Goal: Task Accomplishment & Management: Complete application form

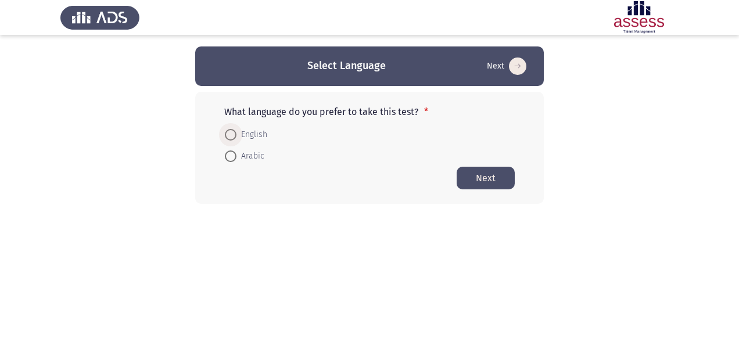
click at [225, 133] on span at bounding box center [231, 135] width 12 height 12
click at [225, 133] on input "English" at bounding box center [231, 135] width 12 height 12
radio input "true"
click at [496, 181] on button "Next" at bounding box center [486, 177] width 58 height 23
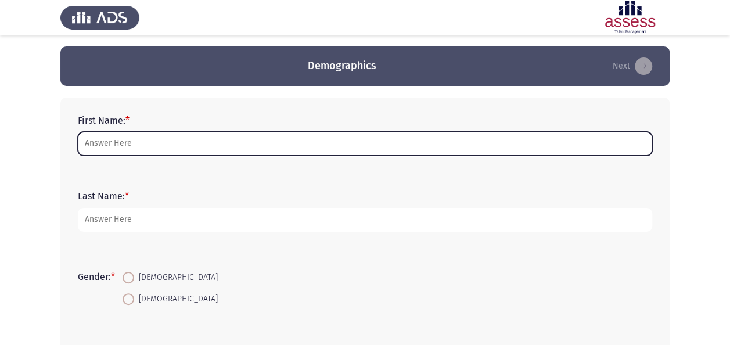
click at [292, 145] on input "First Name: *" at bounding box center [365, 144] width 575 height 24
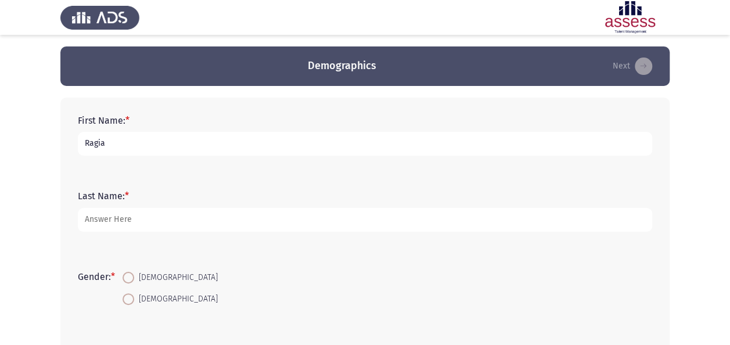
type input "Ragia"
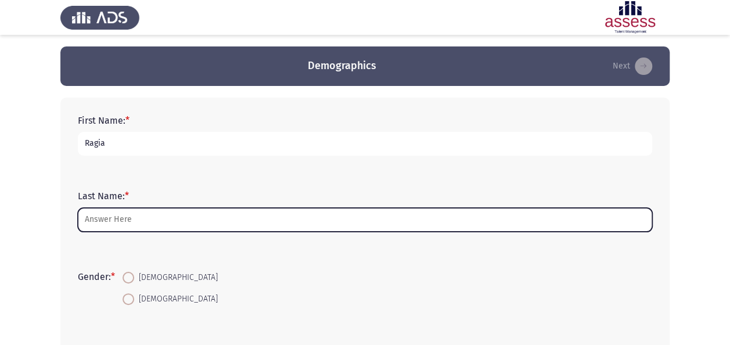
click at [182, 223] on input "Last Name: *" at bounding box center [365, 220] width 575 height 24
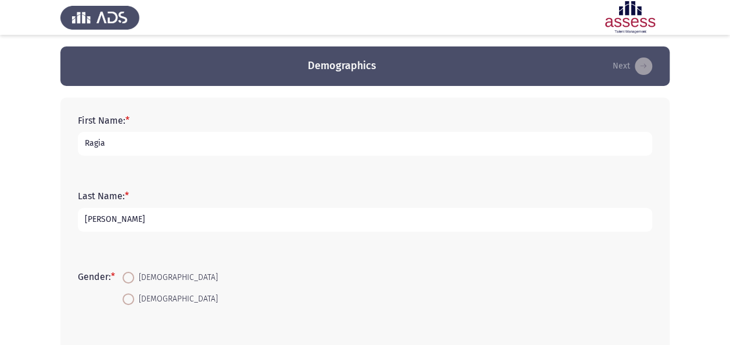
type input "[PERSON_NAME]"
click at [137, 272] on span "[DEMOGRAPHIC_DATA]" at bounding box center [176, 278] width 84 height 14
click at [134, 272] on input "[DEMOGRAPHIC_DATA]" at bounding box center [129, 278] width 12 height 12
radio input "true"
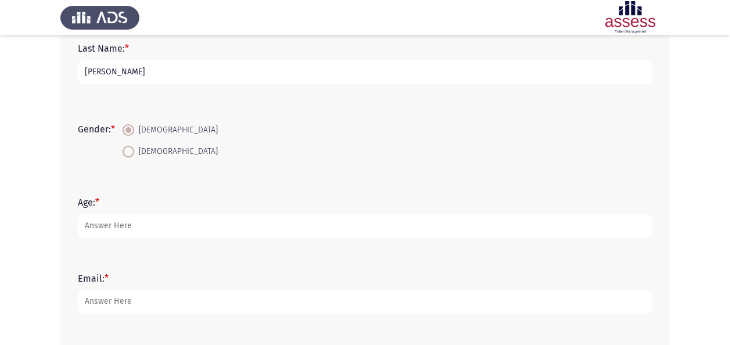
scroll to position [148, 0]
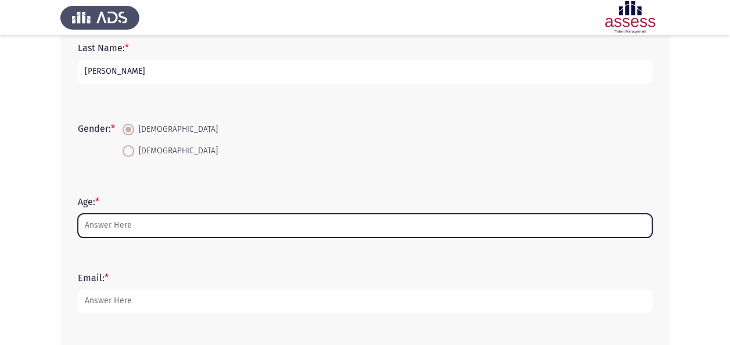
click at [178, 229] on input "Age: *" at bounding box center [365, 226] width 575 height 24
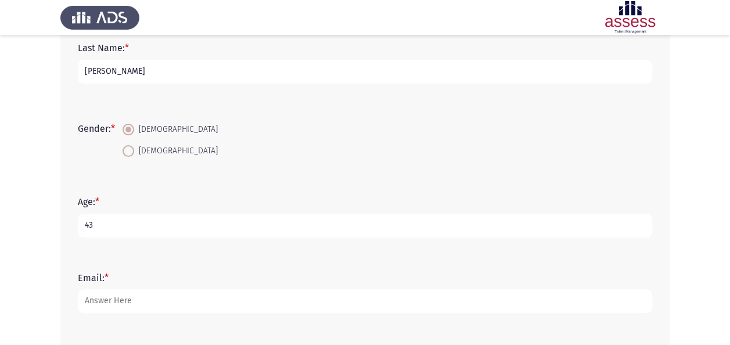
type input "43"
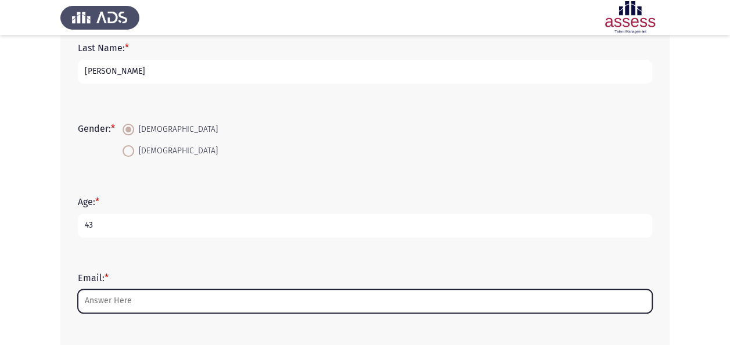
click at [133, 304] on input "Email: *" at bounding box center [365, 301] width 575 height 24
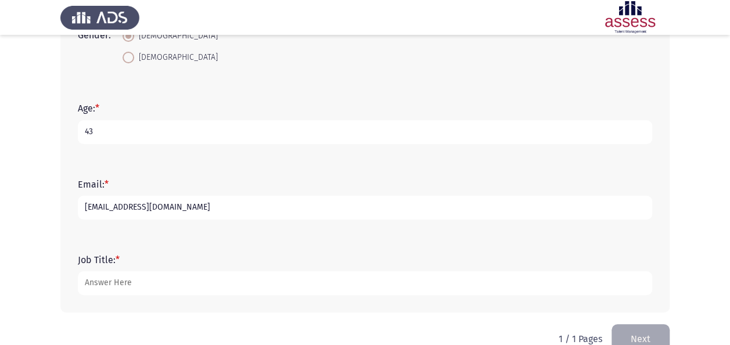
scroll to position [254, 0]
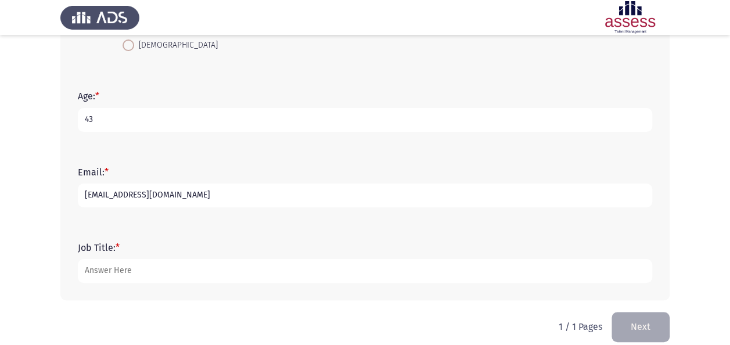
type input "[EMAIL_ADDRESS][DOMAIN_NAME]"
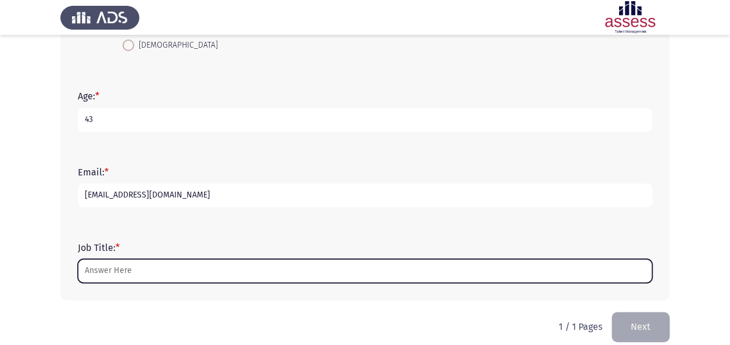
click at [349, 273] on input "Job Title: *" at bounding box center [365, 271] width 575 height 24
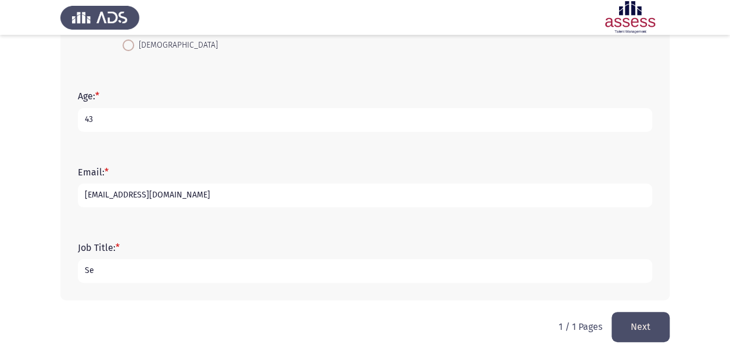
type input "S"
type input "HR Senior Specialist"
click at [650, 319] on button "Next" at bounding box center [641, 327] width 58 height 30
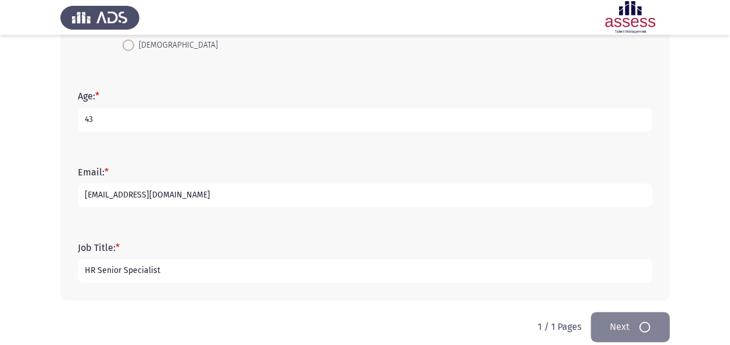
scroll to position [0, 0]
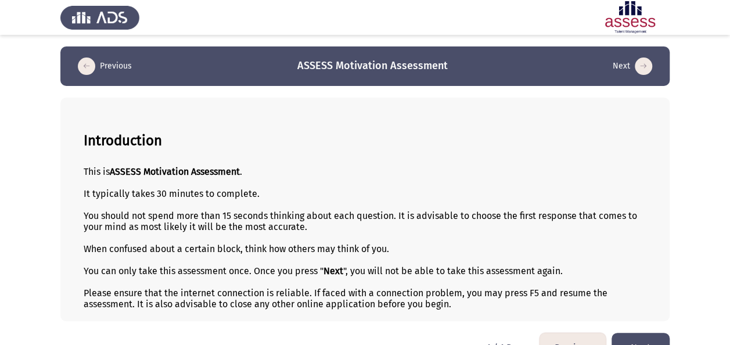
drag, startPoint x: 729, startPoint y: 138, endPoint x: 730, endPoint y: 167, distance: 29.1
click at [730, 167] on html "Previous ASSESS Motivation Assessment Next Introduction This is ASSESS Motivati…" at bounding box center [365, 187] width 730 height 374
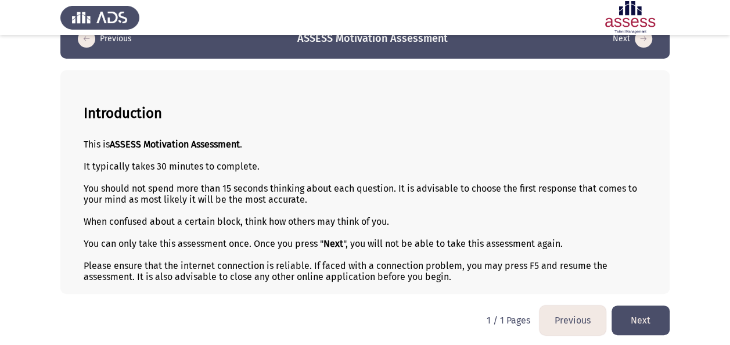
click at [643, 325] on button "Next" at bounding box center [641, 321] width 58 height 30
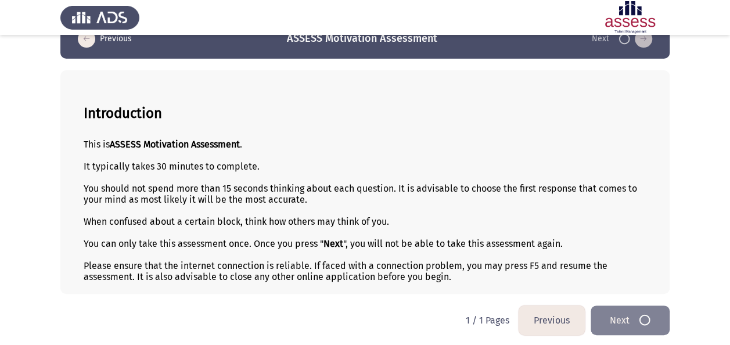
scroll to position [0, 0]
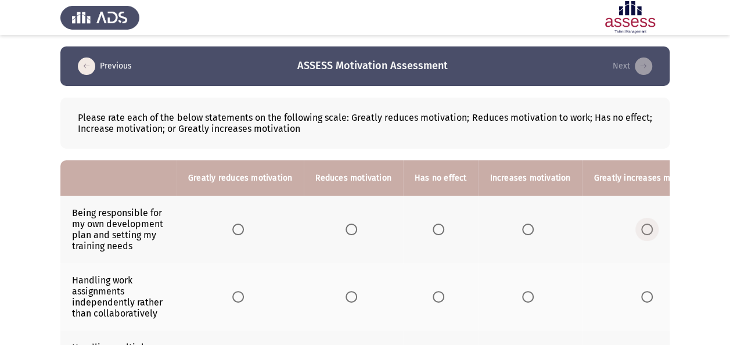
click at [642, 230] on span "Select an option" at bounding box center [648, 230] width 12 height 12
click at [642, 230] on input "Select an option" at bounding box center [648, 230] width 12 height 12
click at [522, 295] on span "Select an option" at bounding box center [528, 297] width 12 height 12
click at [522, 295] on input "Select an option" at bounding box center [528, 297] width 12 height 12
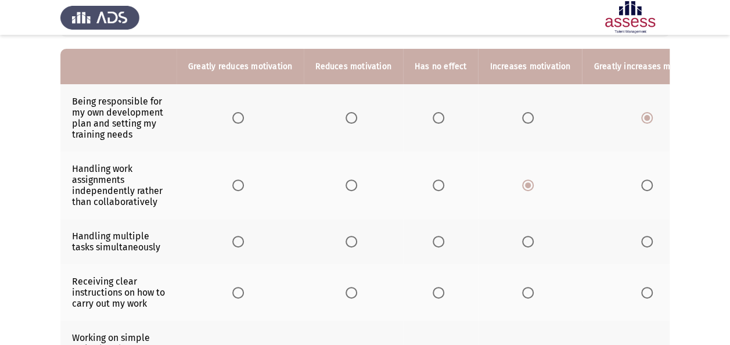
scroll to position [110, 0]
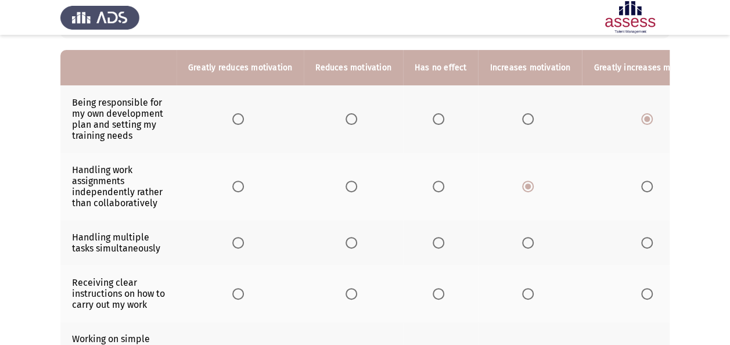
click at [325, 248] on th at bounding box center [353, 242] width 99 height 45
click at [529, 239] on label "Select an option" at bounding box center [530, 243] width 16 height 12
click at [529, 239] on input "Select an option" at bounding box center [528, 243] width 12 height 12
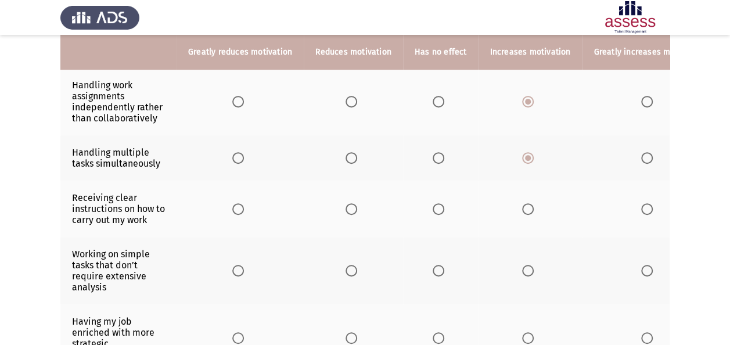
scroll to position [198, 0]
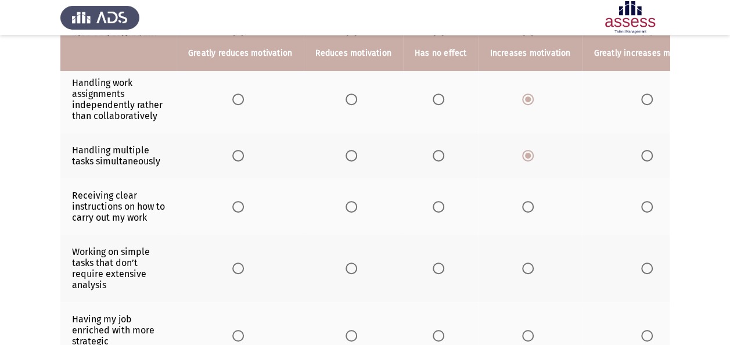
click at [522, 205] on span "Select an option" at bounding box center [528, 207] width 12 height 12
click at [522, 205] on input "Select an option" at bounding box center [528, 207] width 12 height 12
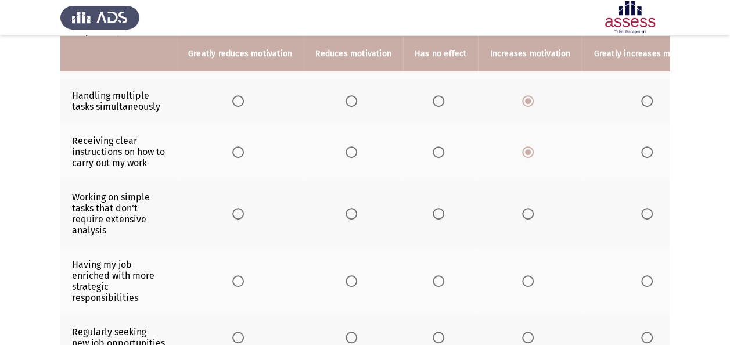
scroll to position [255, 0]
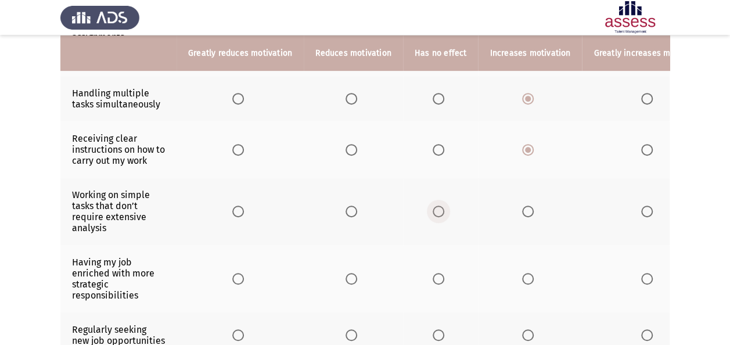
click at [433, 208] on span "Select an option" at bounding box center [439, 212] width 12 height 12
click at [433, 208] on input "Select an option" at bounding box center [439, 212] width 12 height 12
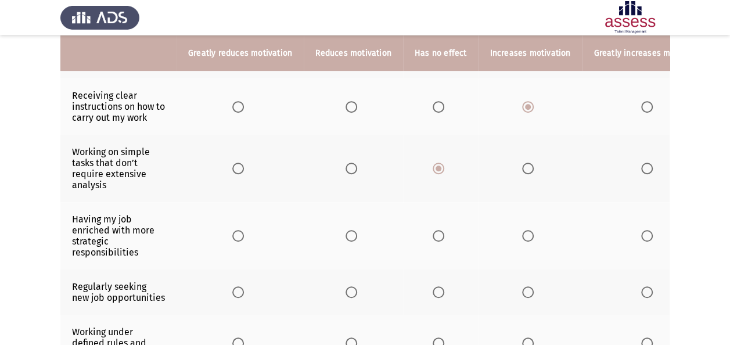
scroll to position [298, 0]
click at [642, 230] on span "Select an option" at bounding box center [648, 236] width 12 height 12
click at [642, 230] on input "Select an option" at bounding box center [648, 236] width 12 height 12
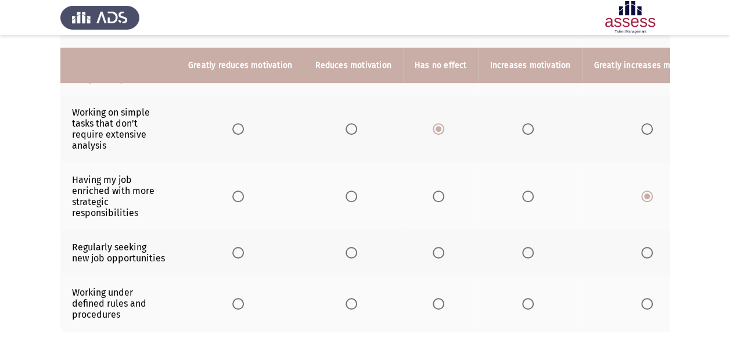
scroll to position [349, 0]
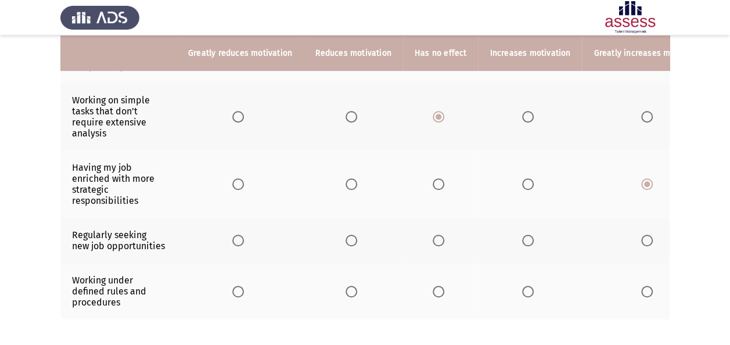
click at [522, 245] on span "Select an option" at bounding box center [528, 241] width 12 height 12
click at [522, 245] on input "Select an option" at bounding box center [528, 241] width 12 height 12
click at [522, 298] on span "Select an option" at bounding box center [528, 292] width 12 height 12
click at [522, 298] on input "Select an option" at bounding box center [528, 292] width 12 height 12
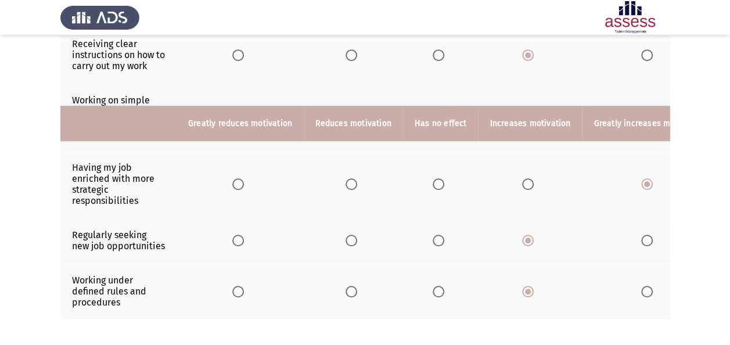
scroll to position [420, 0]
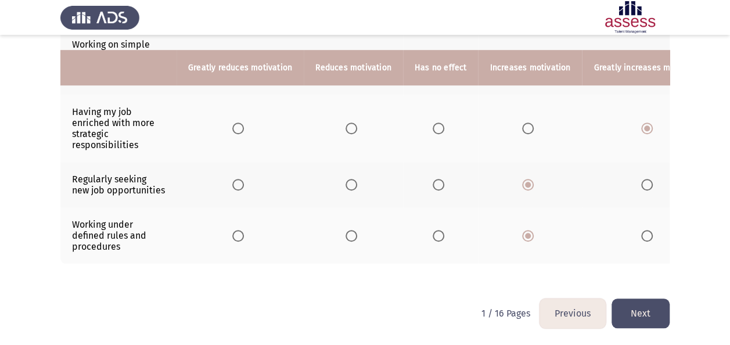
click at [645, 318] on button "Next" at bounding box center [641, 314] width 58 height 30
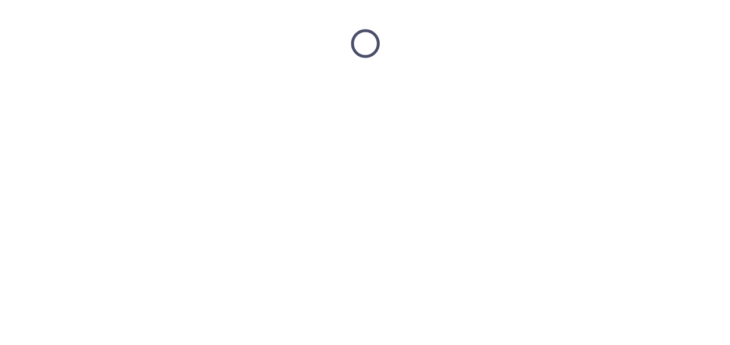
scroll to position [0, 0]
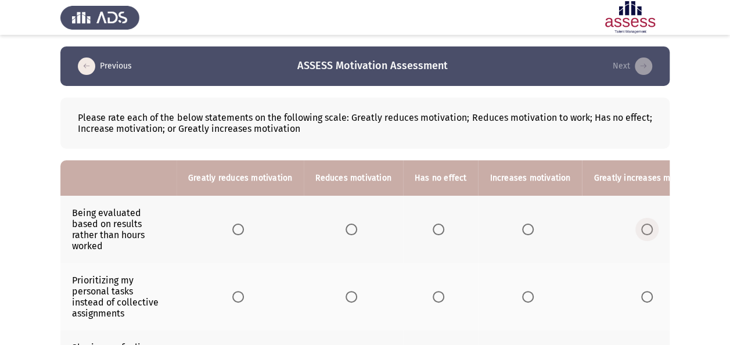
click at [642, 227] on span "Select an option" at bounding box center [648, 230] width 12 height 12
click at [642, 227] on input "Select an option" at bounding box center [648, 230] width 12 height 12
click at [433, 295] on span "Select an option" at bounding box center [439, 297] width 12 height 12
click at [433, 295] on input "Select an option" at bounding box center [439, 297] width 12 height 12
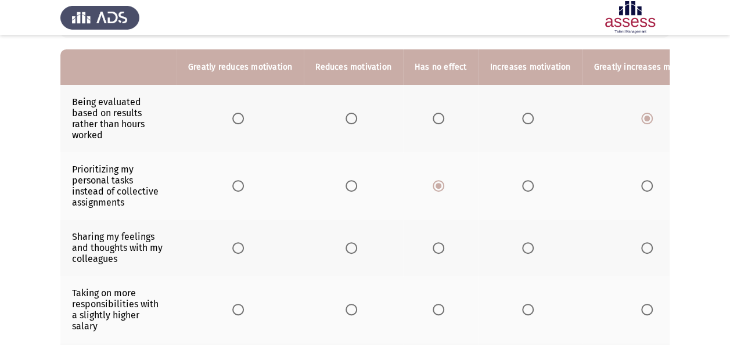
scroll to position [114, 0]
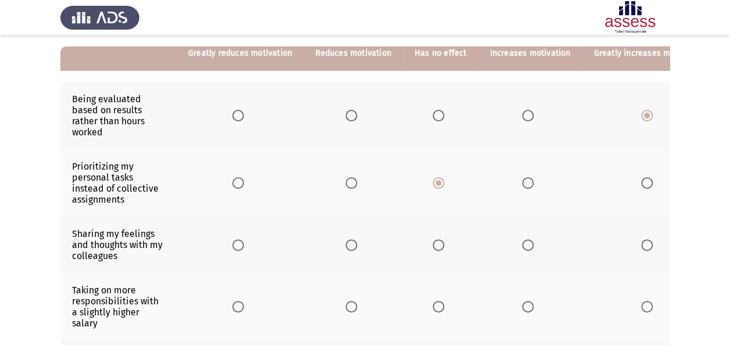
click at [522, 246] on span "Select an option" at bounding box center [528, 245] width 12 height 12
click at [522, 246] on input "Select an option" at bounding box center [528, 245] width 12 height 12
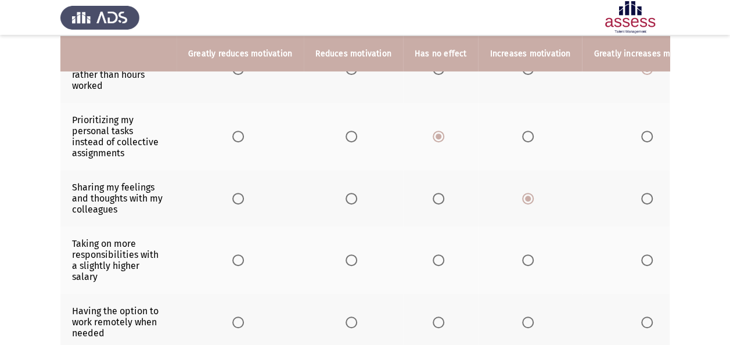
scroll to position [162, 0]
click at [436, 256] on span "Select an option" at bounding box center [439, 259] width 12 height 12
click at [436, 256] on input "Select an option" at bounding box center [439, 259] width 12 height 12
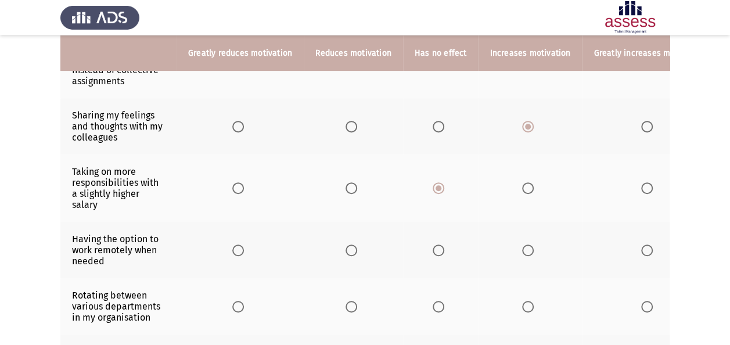
scroll to position [228, 0]
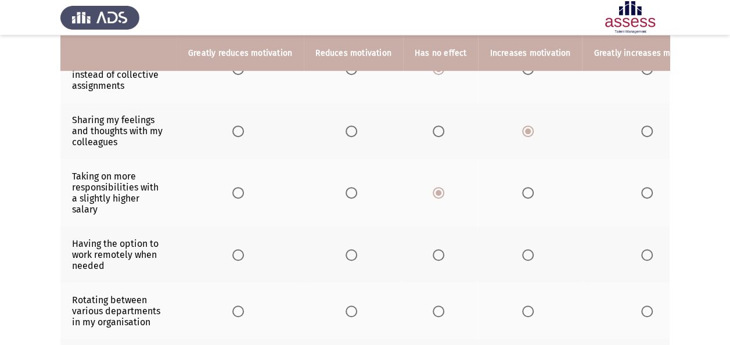
click at [724, 198] on app-assessment-container "Previous ASSESS Motivation Assessment Next Please rate each of the below statem…" at bounding box center [365, 164] width 730 height 690
click at [645, 250] on span "Select an option" at bounding box center [648, 255] width 12 height 12
click at [645, 250] on input "Select an option" at bounding box center [648, 255] width 12 height 12
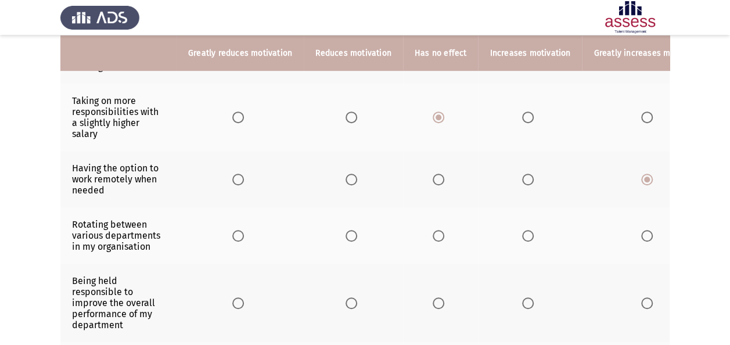
scroll to position [307, 0]
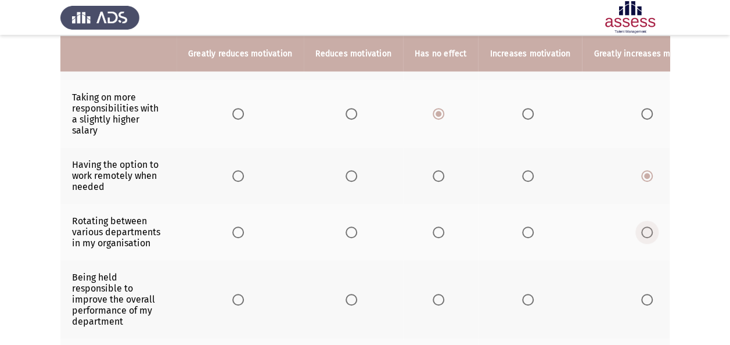
click at [642, 227] on span "Select an option" at bounding box center [648, 233] width 12 height 12
click at [642, 227] on input "Select an option" at bounding box center [648, 233] width 12 height 12
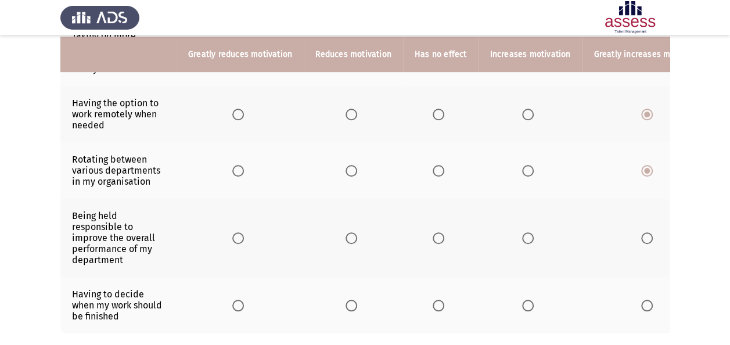
scroll to position [370, 0]
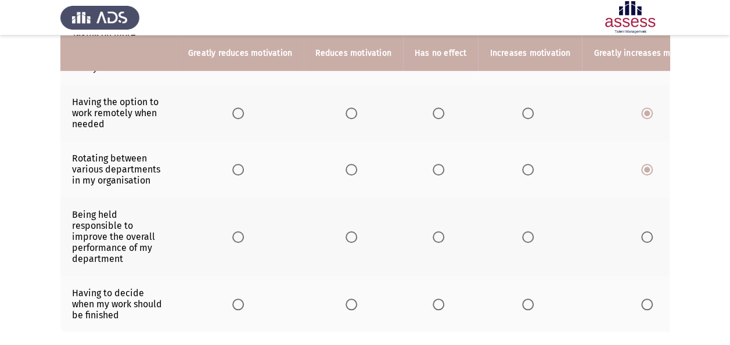
click at [522, 232] on span "Select an option" at bounding box center [528, 237] width 12 height 12
click at [522, 232] on input "Select an option" at bounding box center [528, 237] width 12 height 12
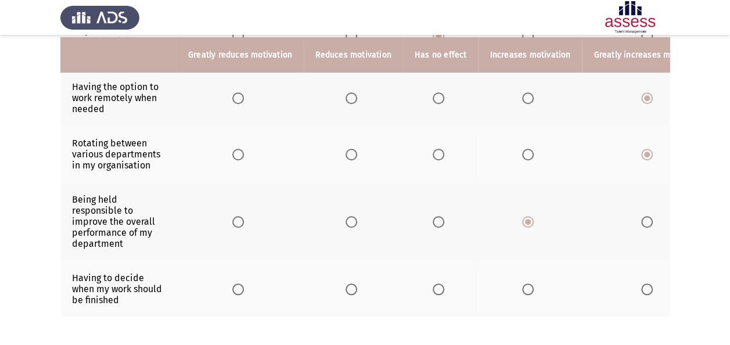
scroll to position [386, 0]
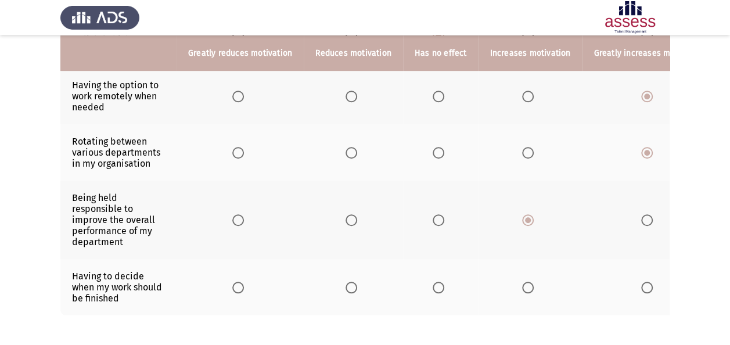
click at [642, 282] on span "Select an option" at bounding box center [648, 288] width 12 height 12
click at [642, 282] on input "Select an option" at bounding box center [648, 288] width 12 height 12
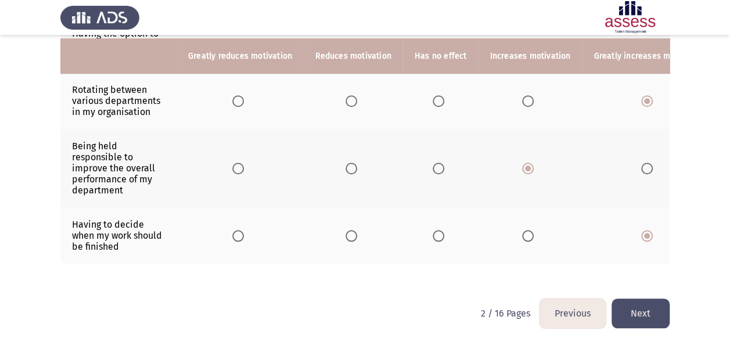
click at [648, 314] on button "Next" at bounding box center [641, 314] width 58 height 30
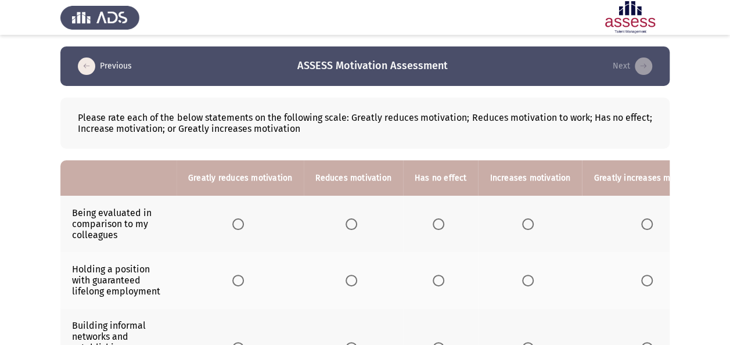
click at [235, 219] on span "Select an option" at bounding box center [238, 224] width 12 height 12
click at [235, 219] on input "Select an option" at bounding box center [238, 224] width 12 height 12
click at [351, 227] on span "Select an option" at bounding box center [352, 224] width 12 height 12
click at [351, 227] on input "Select an option" at bounding box center [352, 224] width 12 height 12
click at [440, 279] on span "Select an option" at bounding box center [439, 281] width 12 height 12
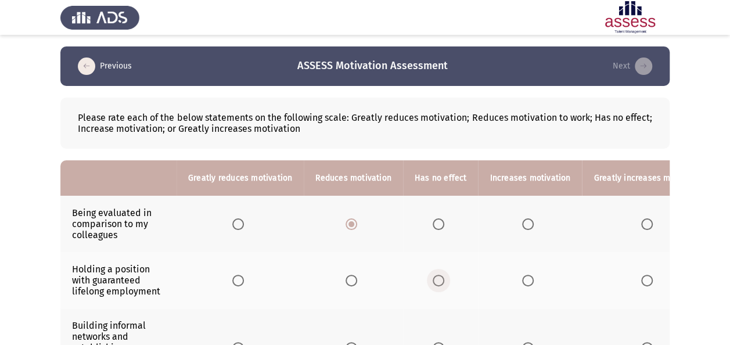
click at [440, 279] on input "Select an option" at bounding box center [439, 281] width 12 height 12
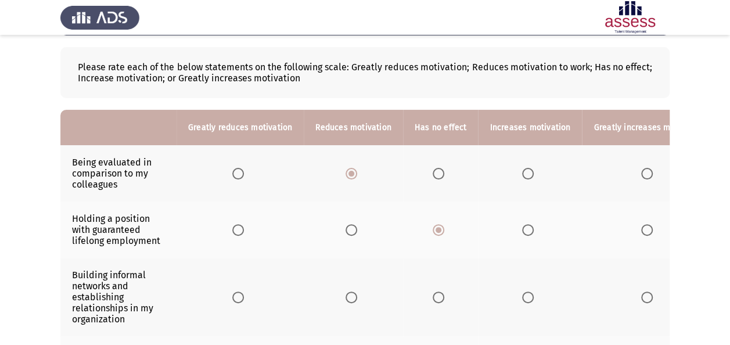
scroll to position [71, 0]
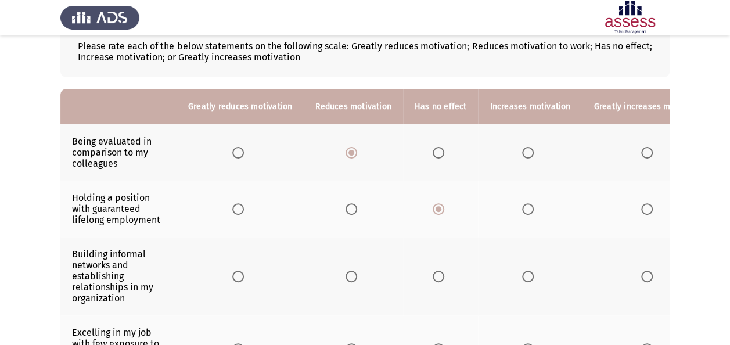
click at [729, 145] on app-assessment-container "Previous ASSESS Motivation Assessment Next Please rate each of the below statem…" at bounding box center [365, 314] width 730 height 679
click at [351, 209] on span "Select an option" at bounding box center [351, 209] width 0 height 0
click at [349, 207] on input "Select an option" at bounding box center [352, 209] width 12 height 12
click at [436, 207] on span "Select an option" at bounding box center [439, 209] width 12 height 12
click at [436, 207] on input "Select an option" at bounding box center [439, 209] width 12 height 12
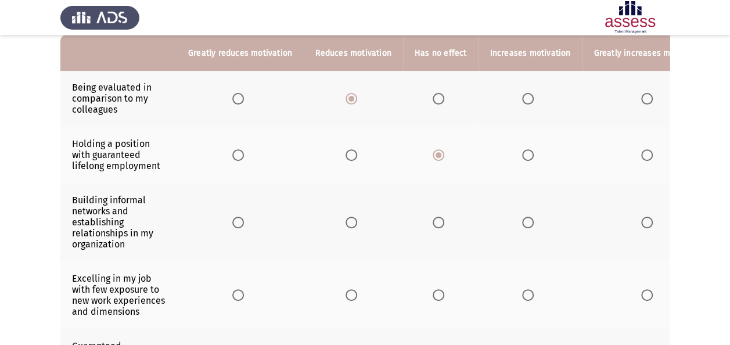
scroll to position [126, 0]
click at [531, 222] on label "Select an option" at bounding box center [530, 222] width 16 height 12
click at [531, 222] on input "Select an option" at bounding box center [528, 222] width 12 height 12
click at [349, 295] on span "Select an option" at bounding box center [352, 295] width 12 height 12
click at [349, 295] on input "Select an option" at bounding box center [352, 295] width 12 height 12
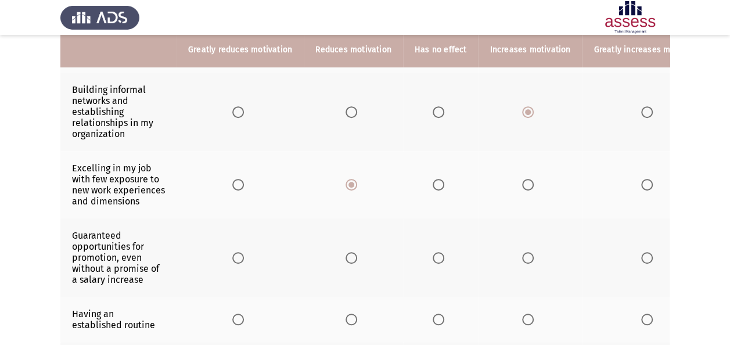
scroll to position [237, 0]
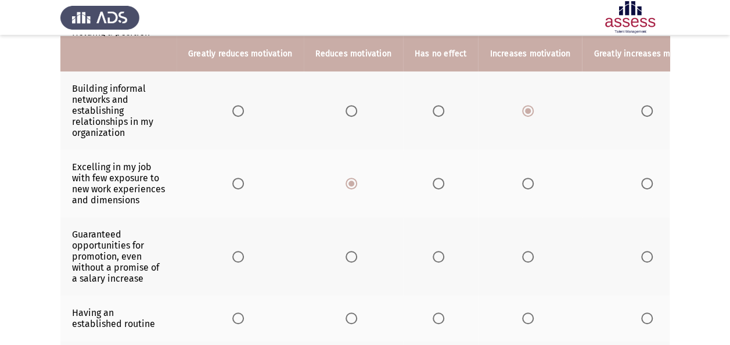
click at [347, 259] on span "Select an option" at bounding box center [352, 257] width 12 height 12
click at [347, 259] on input "Select an option" at bounding box center [352, 257] width 12 height 12
drag, startPoint x: 726, startPoint y: 158, endPoint x: 726, endPoint y: 203, distance: 44.7
click at [726, 203] on app-assessment-container "Previous ASSESS Motivation Assessment Next Please rate each of the below statem…" at bounding box center [365, 148] width 730 height 679
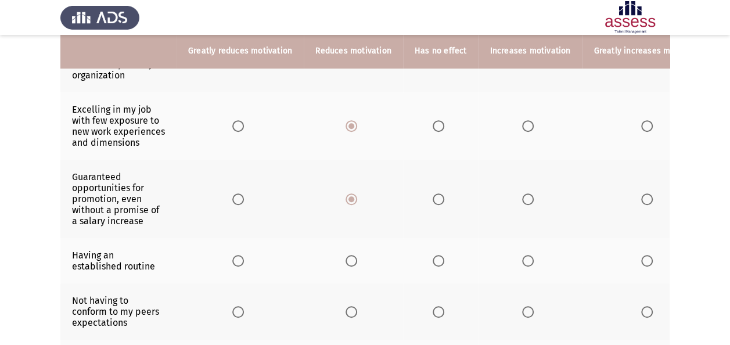
scroll to position [295, 0]
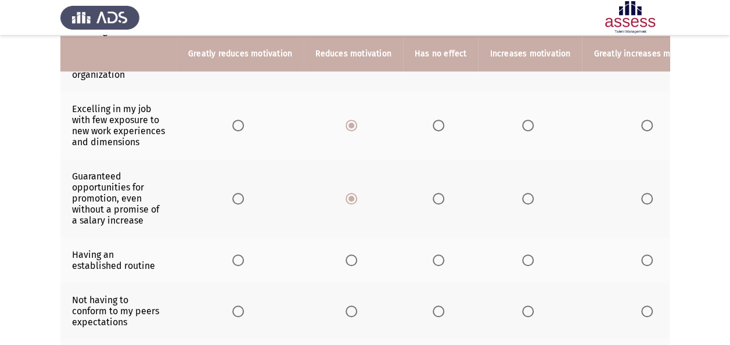
click at [526, 263] on span "Select an option" at bounding box center [528, 261] width 12 height 12
click at [526, 263] on input "Select an option" at bounding box center [528, 261] width 12 height 12
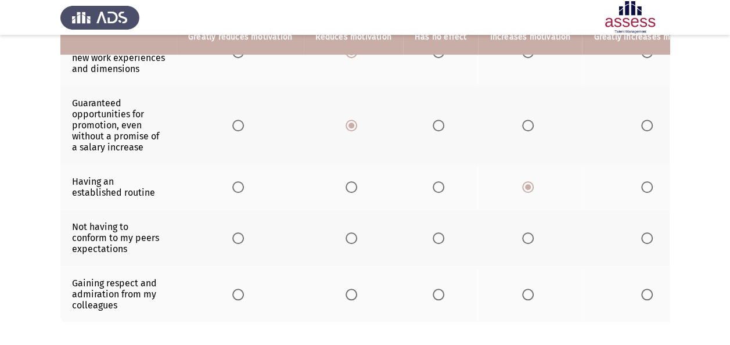
scroll to position [376, 0]
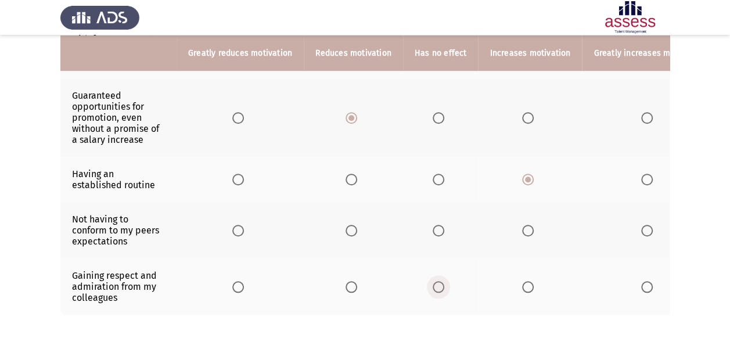
click at [433, 293] on span "Select an option" at bounding box center [439, 287] width 12 height 12
click at [433, 293] on input "Select an option" at bounding box center [439, 287] width 12 height 12
click at [433, 234] on span "Select an option" at bounding box center [439, 231] width 12 height 12
click at [433, 234] on input "Select an option" at bounding box center [439, 231] width 12 height 12
click at [522, 291] on span "Select an option" at bounding box center [528, 287] width 12 height 12
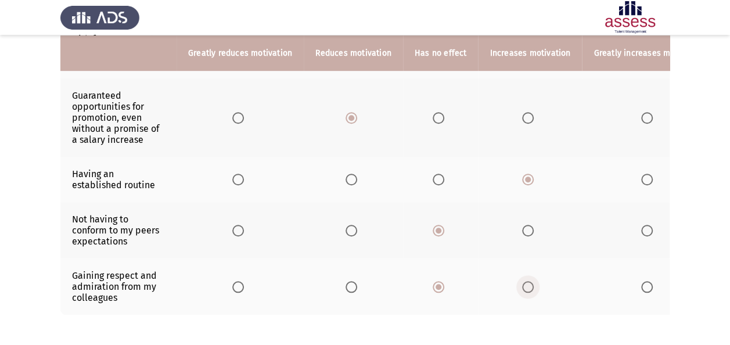
click at [522, 291] on input "Select an option" at bounding box center [528, 287] width 12 height 12
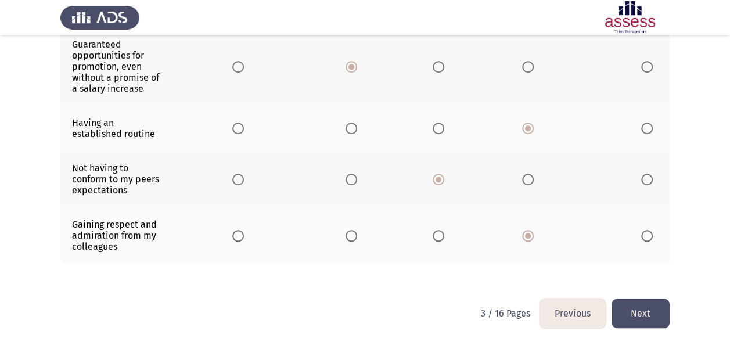
scroll to position [441, 0]
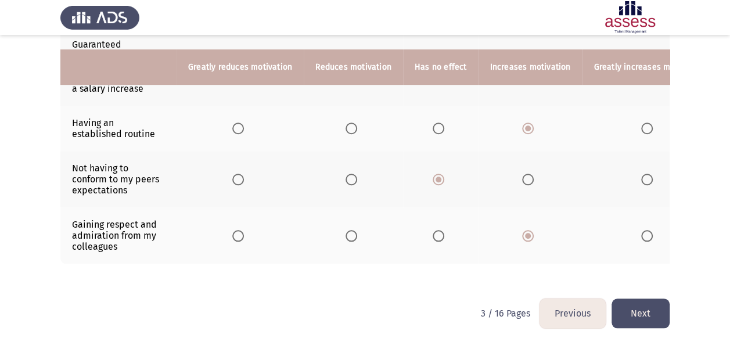
click at [641, 320] on button "Next" at bounding box center [641, 314] width 58 height 30
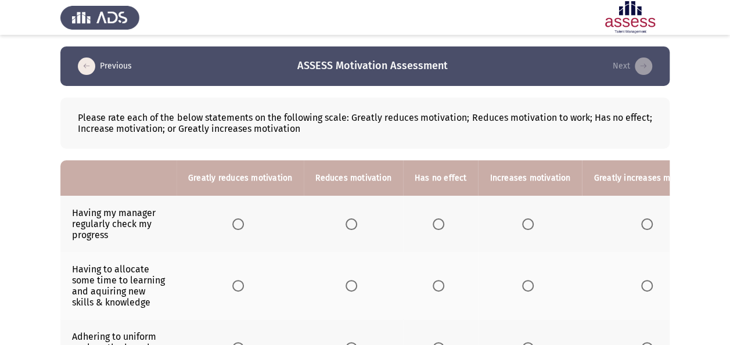
click at [524, 225] on span "Select an option" at bounding box center [528, 224] width 12 height 12
click at [524, 225] on input "Select an option" at bounding box center [528, 224] width 12 height 12
click at [524, 285] on span "Select an option" at bounding box center [528, 286] width 12 height 12
click at [524, 285] on input "Select an option" at bounding box center [528, 286] width 12 height 12
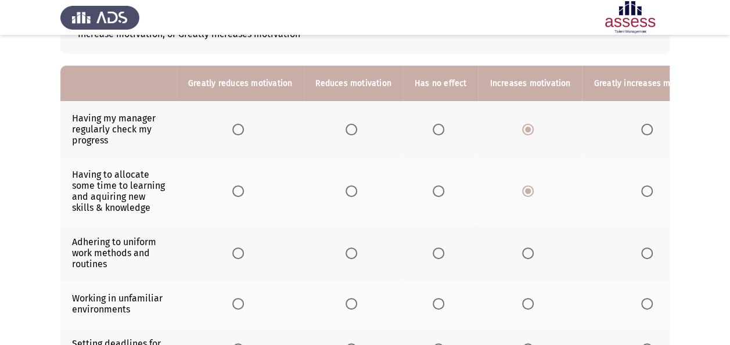
scroll to position [98, 0]
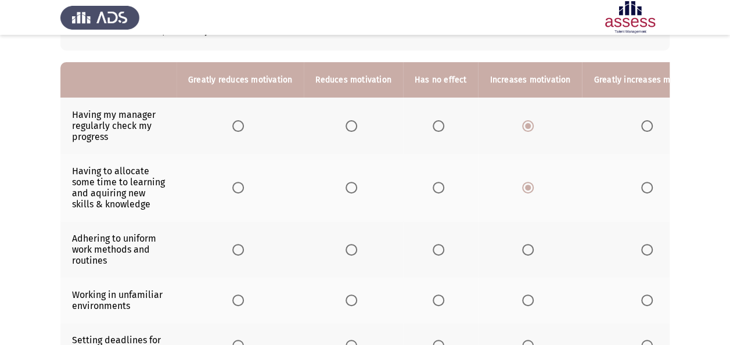
click at [433, 251] on span "Select an option" at bounding box center [439, 250] width 12 height 12
click at [433, 251] on input "Select an option" at bounding box center [439, 250] width 12 height 12
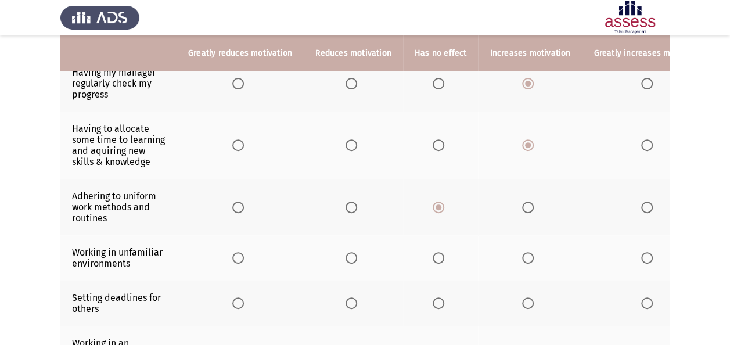
scroll to position [135, 0]
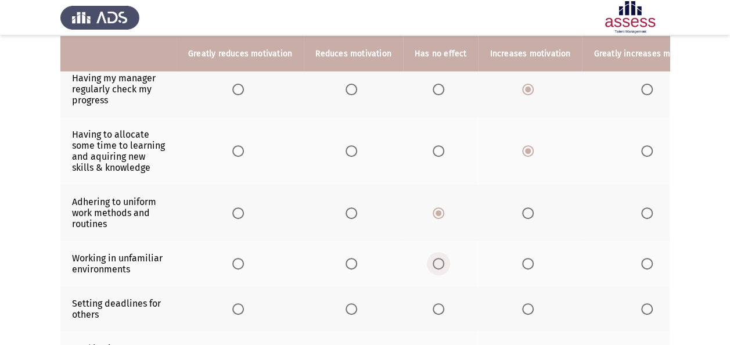
click at [440, 260] on span "Select an option" at bounding box center [439, 264] width 12 height 12
click at [440, 260] on input "Select an option" at bounding box center [439, 264] width 12 height 12
click at [433, 304] on span "Select an option" at bounding box center [439, 309] width 12 height 12
click at [433, 304] on input "Select an option" at bounding box center [439, 309] width 12 height 12
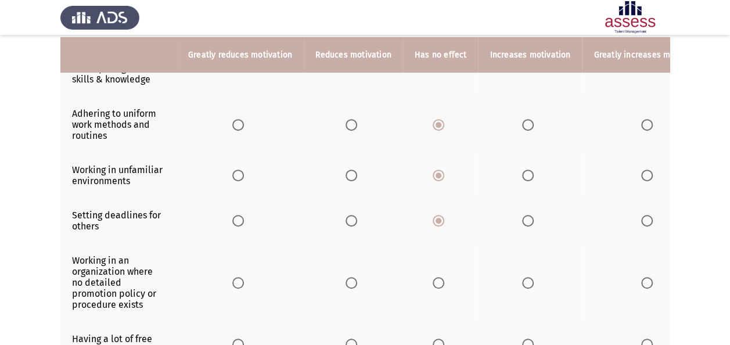
scroll to position [225, 0]
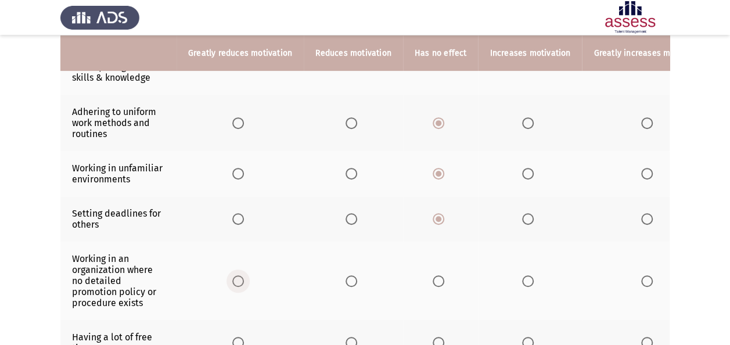
click at [232, 275] on span "Select an option" at bounding box center [238, 281] width 12 height 12
click at [232, 275] on input "Select an option" at bounding box center [238, 281] width 12 height 12
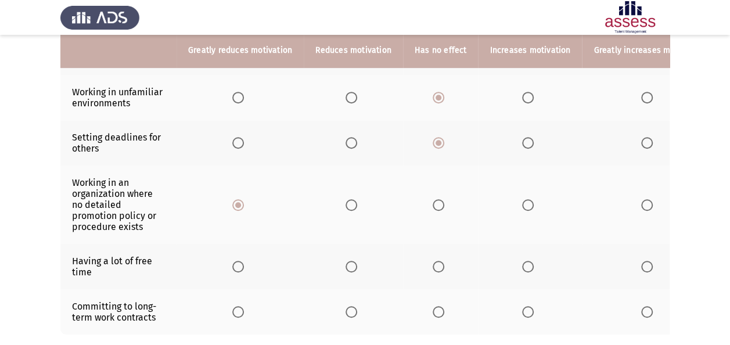
scroll to position [303, 0]
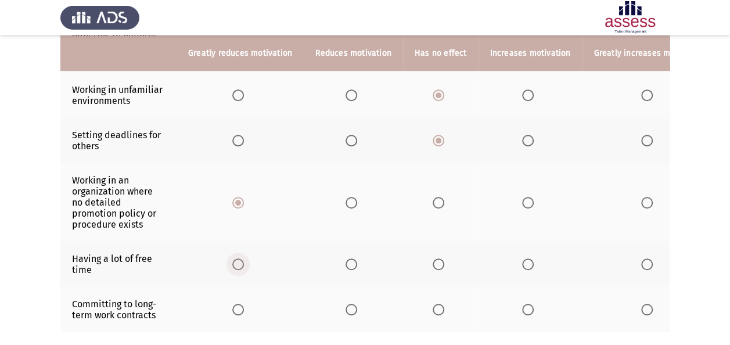
click at [235, 260] on span "Select an option" at bounding box center [238, 265] width 12 height 12
click at [235, 260] on input "Select an option" at bounding box center [238, 265] width 12 height 12
click at [355, 308] on label "Select an option" at bounding box center [354, 310] width 16 height 12
click at [355, 308] on input "Select an option" at bounding box center [352, 310] width 12 height 12
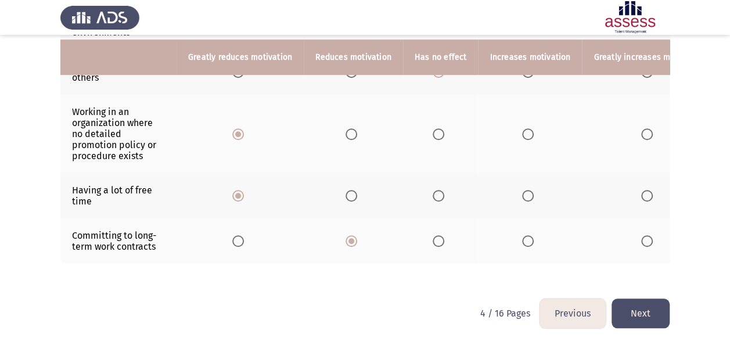
click at [658, 318] on button "Next" at bounding box center [641, 314] width 58 height 30
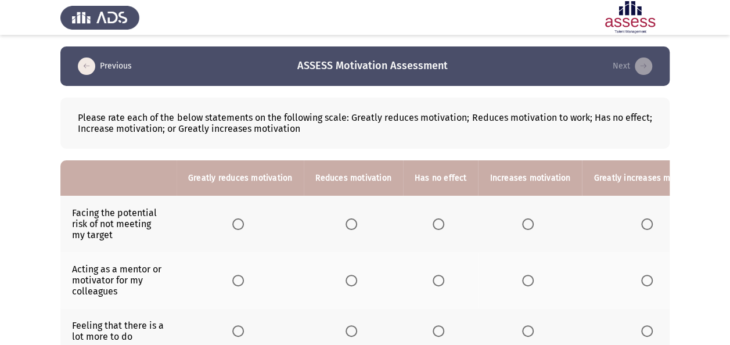
click at [346, 220] on span "Select an option" at bounding box center [352, 224] width 12 height 12
click at [346, 220] on input "Select an option" at bounding box center [352, 224] width 12 height 12
click at [523, 275] on span "Select an option" at bounding box center [528, 281] width 12 height 12
click at [523, 275] on input "Select an option" at bounding box center [528, 281] width 12 height 12
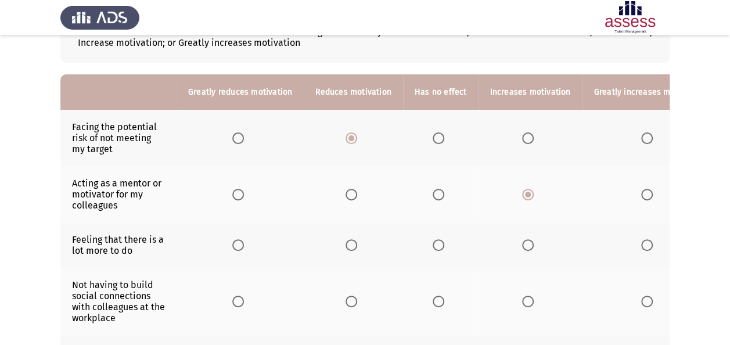
scroll to position [89, 0]
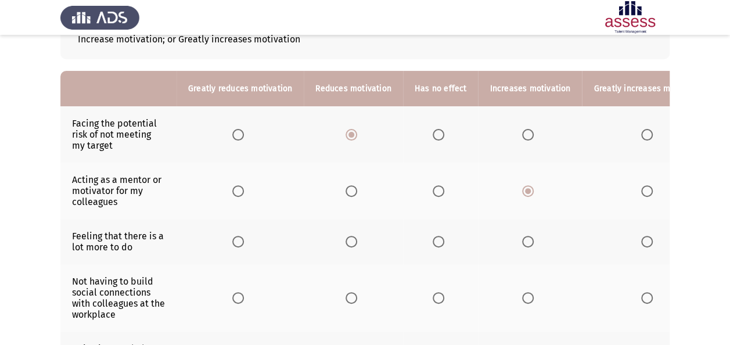
click at [524, 242] on span "Select an option" at bounding box center [528, 242] width 12 height 12
click at [524, 242] on input "Select an option" at bounding box center [528, 242] width 12 height 12
click at [349, 293] on span "Select an option" at bounding box center [352, 298] width 12 height 12
click at [349, 293] on input "Select an option" at bounding box center [352, 298] width 12 height 12
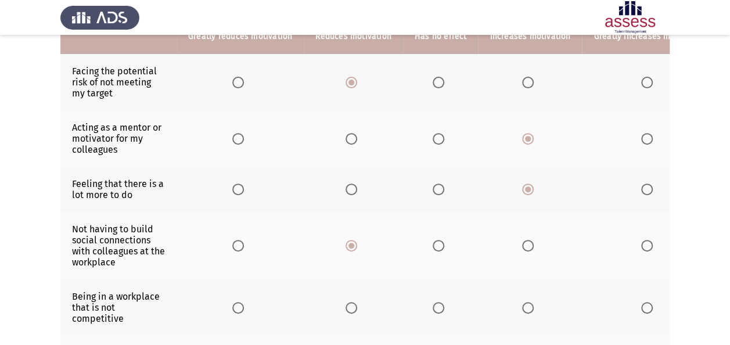
scroll to position [179, 0]
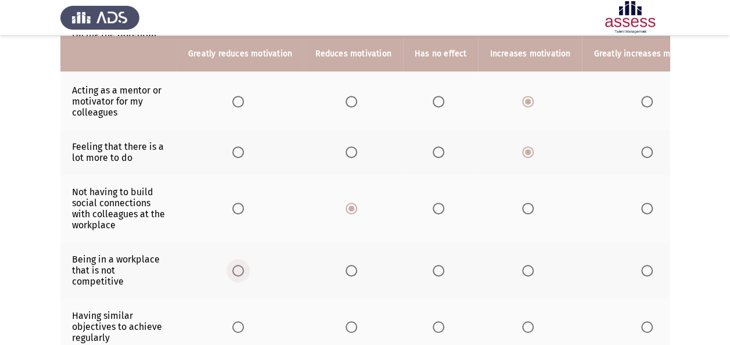
click at [237, 265] on span "Select an option" at bounding box center [238, 271] width 12 height 12
click at [237, 265] on input "Select an option" at bounding box center [238, 271] width 12 height 12
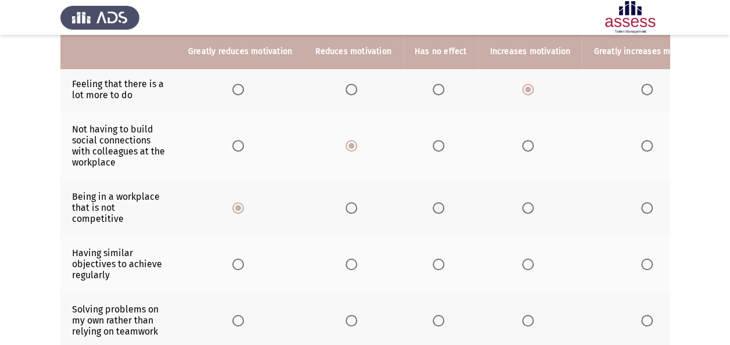
scroll to position [244, 0]
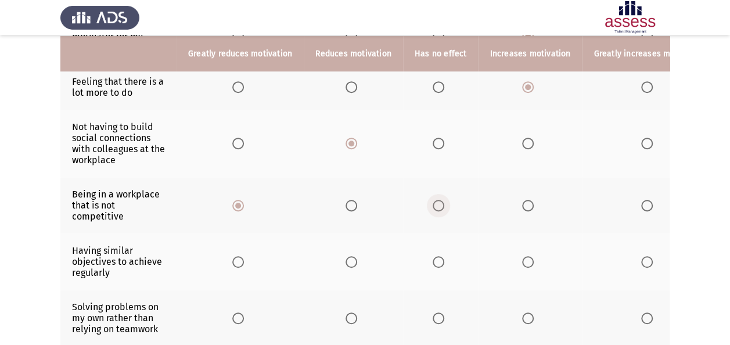
click at [433, 200] on span "Select an option" at bounding box center [439, 206] width 12 height 12
click at [433, 200] on input "Select an option" at bounding box center [439, 206] width 12 height 12
click at [353, 261] on span "Select an option" at bounding box center [352, 262] width 12 height 12
click at [353, 261] on input "Select an option" at bounding box center [352, 262] width 12 height 12
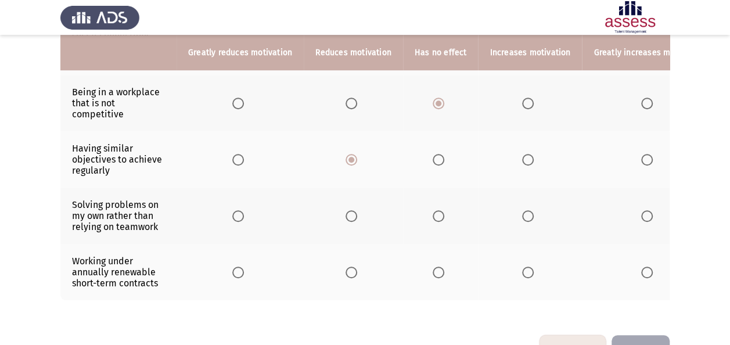
scroll to position [349, 0]
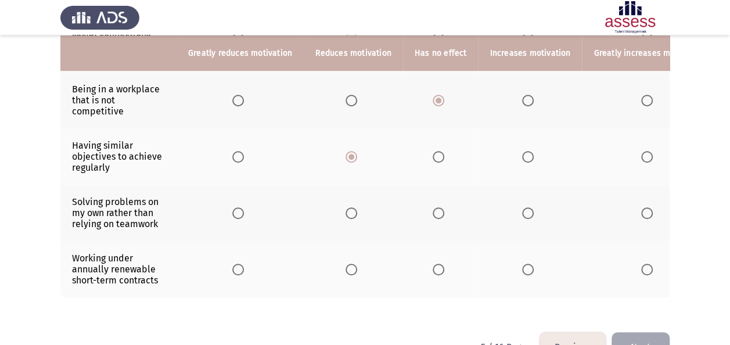
click at [433, 211] on span "Select an option" at bounding box center [439, 213] width 12 height 12
click at [433, 211] on input "Select an option" at bounding box center [439, 213] width 12 height 12
click at [346, 267] on span "Select an option" at bounding box center [352, 270] width 12 height 12
click at [346, 267] on input "Select an option" at bounding box center [352, 270] width 12 height 12
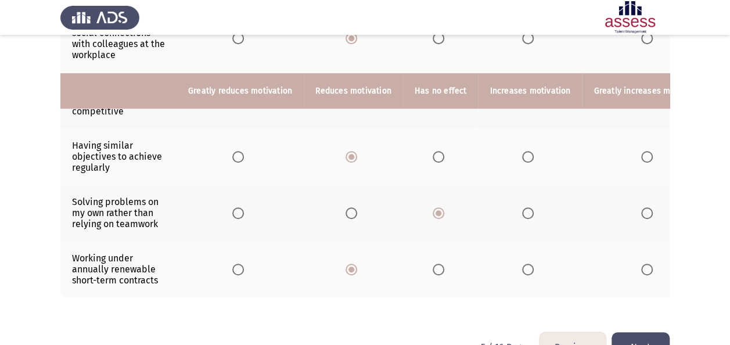
scroll to position [387, 0]
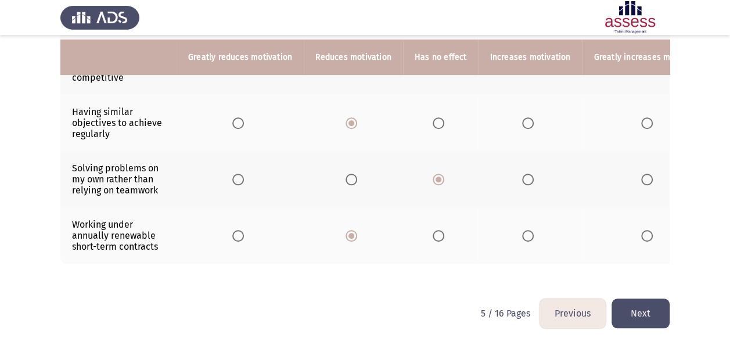
click at [632, 323] on button "Next" at bounding box center [641, 314] width 58 height 30
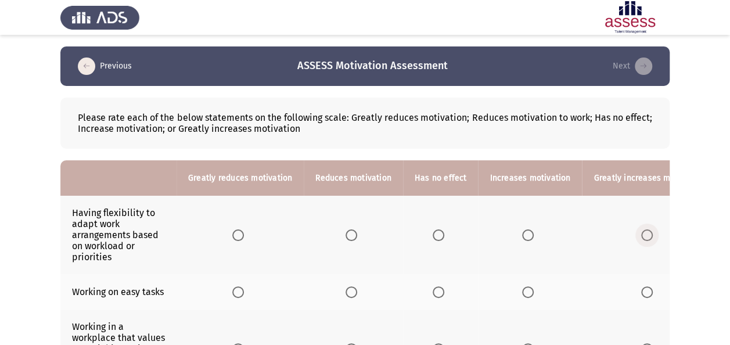
click at [642, 232] on span "Select an option" at bounding box center [648, 236] width 12 height 12
click at [642, 232] on input "Select an option" at bounding box center [648, 236] width 12 height 12
click at [433, 292] on span "Select an option" at bounding box center [439, 292] width 12 height 12
click at [433, 292] on input "Select an option" at bounding box center [439, 292] width 12 height 12
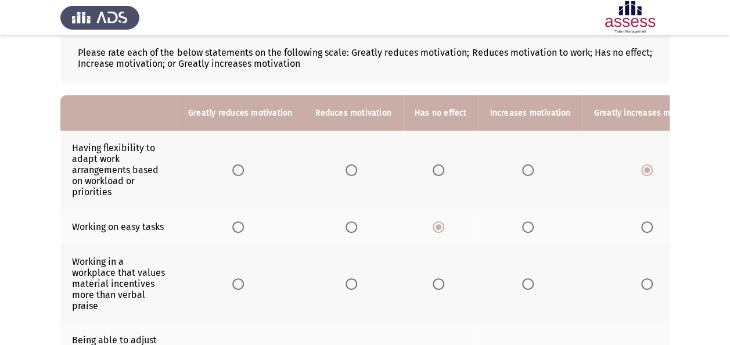
scroll to position [67, 0]
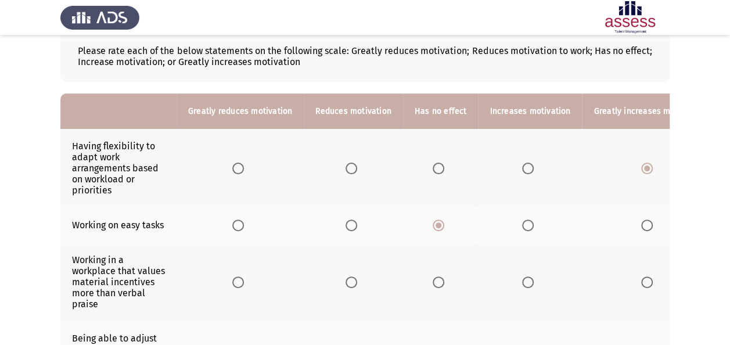
click at [346, 281] on span "Select an option" at bounding box center [352, 283] width 12 height 12
click at [346, 281] on input "Select an option" at bounding box center [352, 283] width 12 height 12
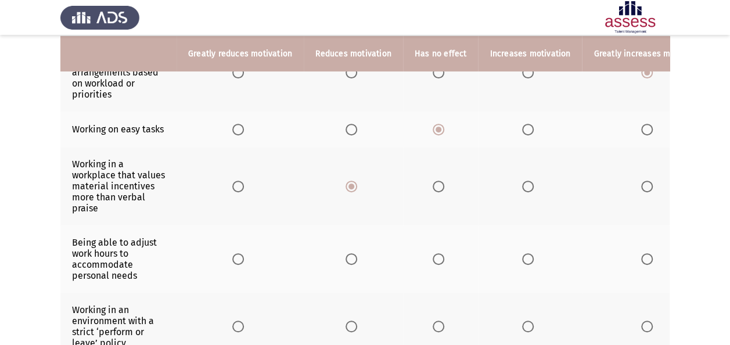
scroll to position [163, 0]
click at [642, 253] on span "Select an option" at bounding box center [648, 259] width 12 height 12
click at [642, 253] on input "Select an option" at bounding box center [648, 259] width 12 height 12
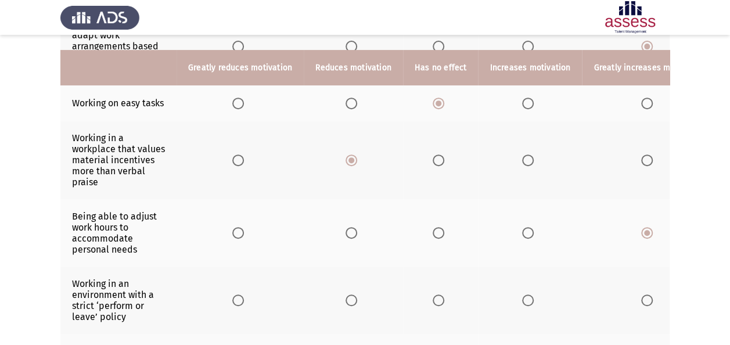
scroll to position [206, 0]
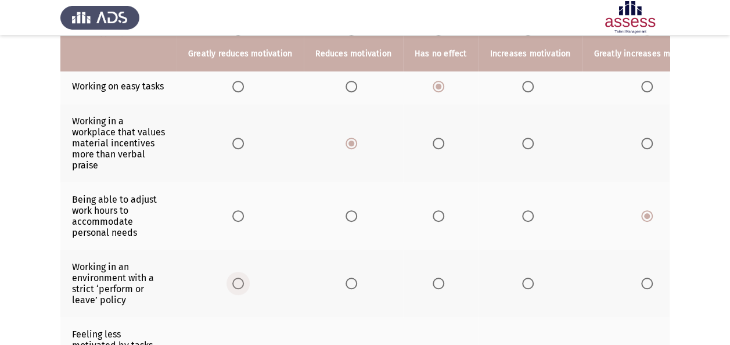
click at [238, 280] on span "Select an option" at bounding box center [238, 284] width 12 height 12
click at [238, 280] on input "Select an option" at bounding box center [238, 284] width 12 height 12
click at [347, 280] on span "Select an option" at bounding box center [352, 284] width 12 height 12
click at [347, 280] on input "Select an option" at bounding box center [352, 284] width 12 height 12
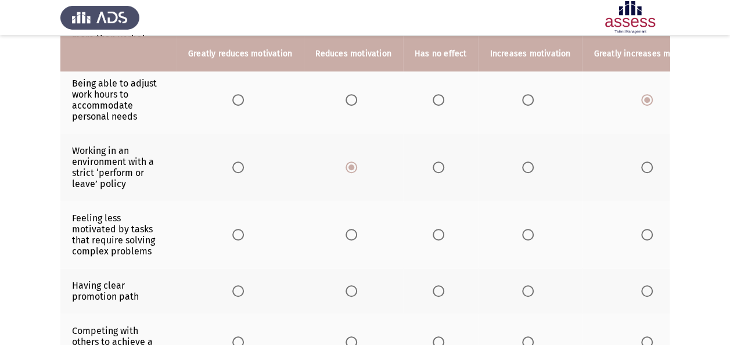
scroll to position [321, 0]
click at [440, 230] on span "Select an option" at bounding box center [439, 236] width 12 height 12
click at [440, 230] on input "Select an option" at bounding box center [439, 236] width 12 height 12
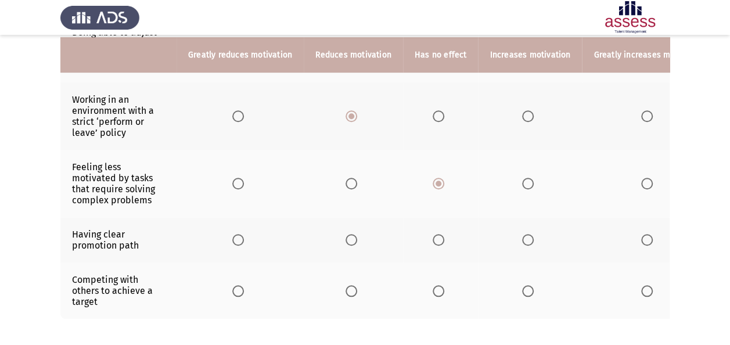
scroll to position [374, 0]
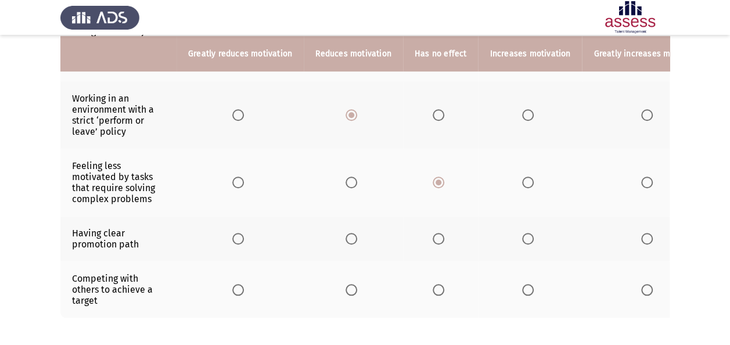
click at [642, 233] on span "Select an option" at bounding box center [648, 239] width 12 height 12
click at [642, 233] on input "Select an option" at bounding box center [648, 239] width 12 height 12
click at [526, 284] on span "Select an option" at bounding box center [528, 290] width 12 height 12
click at [526, 284] on input "Select an option" at bounding box center [528, 290] width 12 height 12
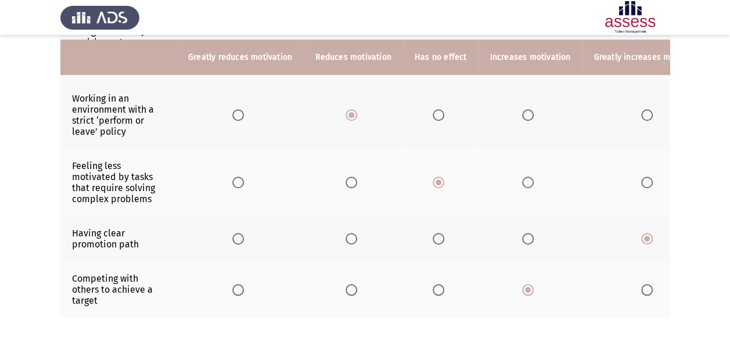
scroll to position [431, 0]
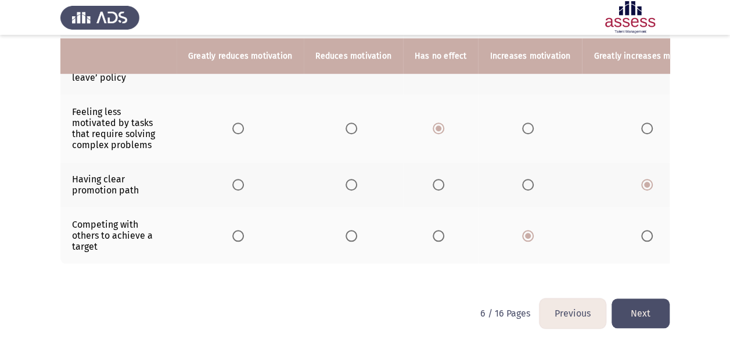
click at [646, 315] on button "Next" at bounding box center [641, 314] width 58 height 30
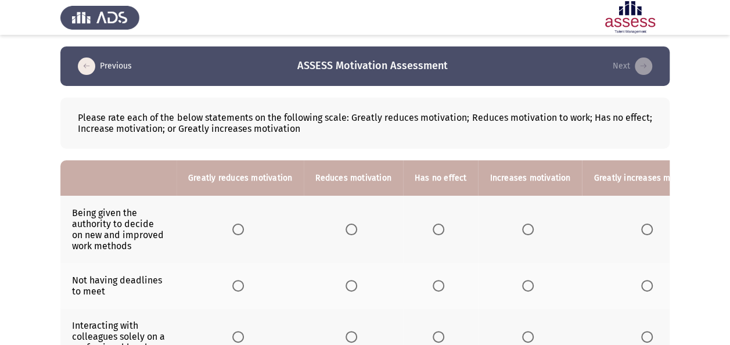
click at [439, 230] on span "Select an option" at bounding box center [439, 230] width 0 height 0
click at [435, 229] on input "Select an option" at bounding box center [439, 230] width 12 height 12
click at [436, 283] on span "Select an option" at bounding box center [439, 286] width 12 height 12
click at [436, 283] on input "Select an option" at bounding box center [439, 286] width 12 height 12
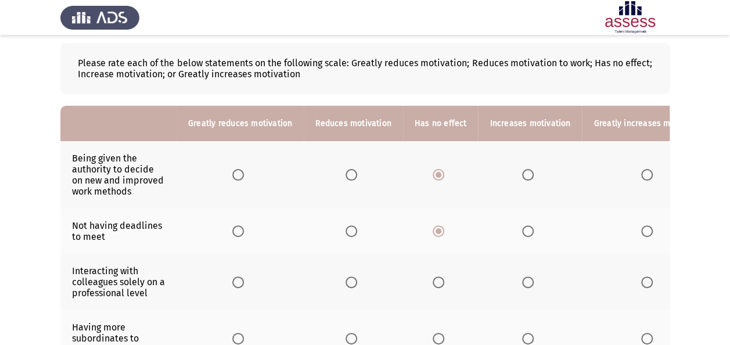
scroll to position [56, 0]
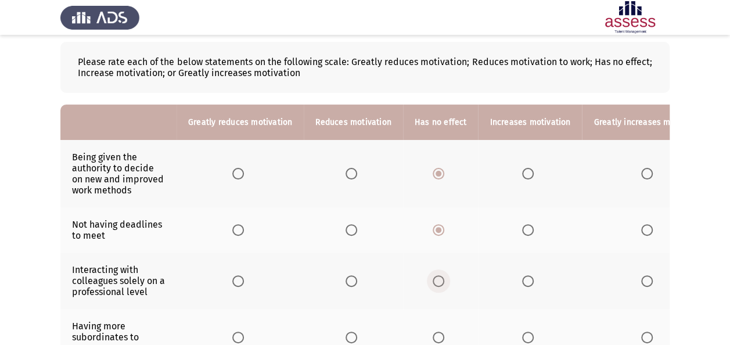
click at [437, 284] on span "Select an option" at bounding box center [439, 281] width 12 height 12
click at [437, 284] on input "Select an option" at bounding box center [439, 281] width 12 height 12
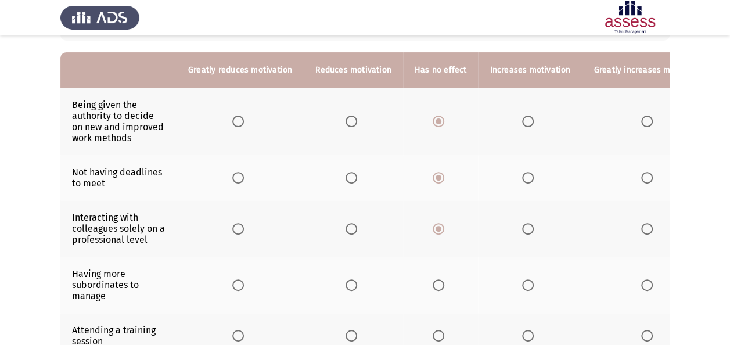
scroll to position [109, 0]
click at [438, 279] on span "Select an option" at bounding box center [439, 285] width 12 height 12
click at [438, 279] on input "Select an option" at bounding box center [439, 285] width 12 height 12
click at [526, 330] on span "Select an option" at bounding box center [528, 335] width 12 height 12
click at [526, 330] on input "Select an option" at bounding box center [528, 335] width 12 height 12
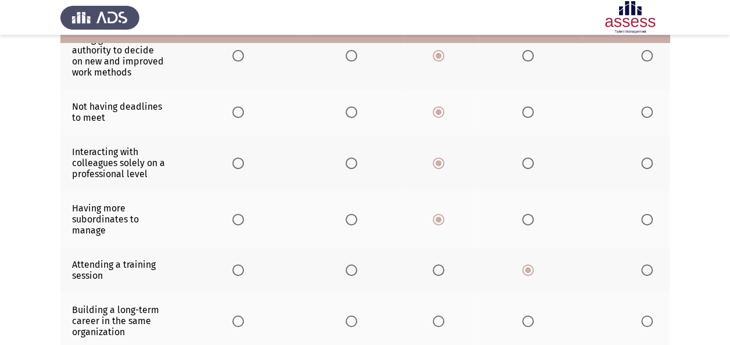
scroll to position [184, 0]
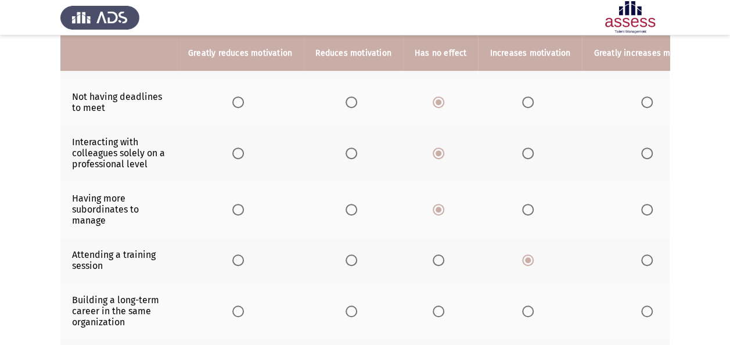
click at [524, 306] on span "Select an option" at bounding box center [528, 312] width 12 height 12
click at [524, 306] on input "Select an option" at bounding box center [528, 312] width 12 height 12
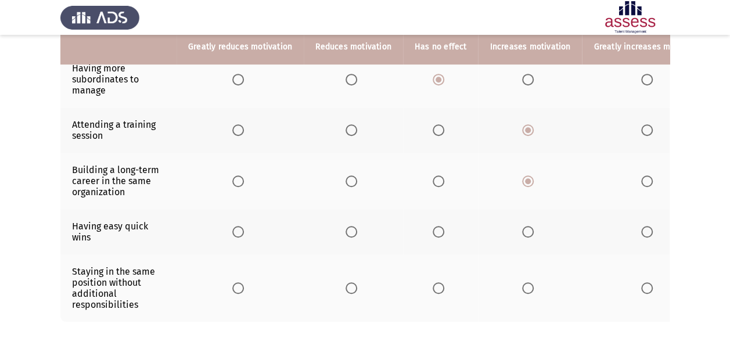
scroll to position [315, 0]
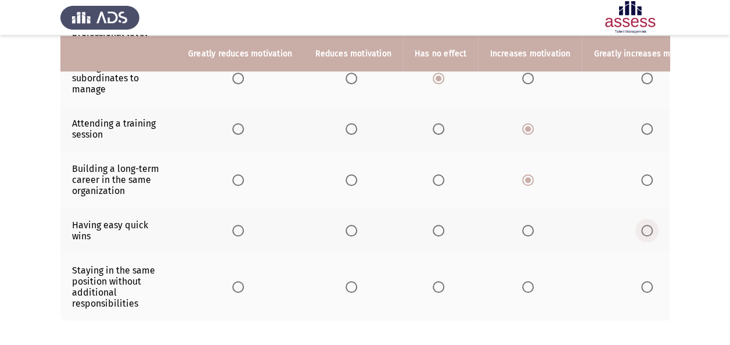
click at [642, 225] on span "Select an option" at bounding box center [648, 231] width 12 height 12
click at [642, 225] on input "Select an option" at bounding box center [648, 231] width 12 height 12
click at [350, 283] on span "Select an option" at bounding box center [352, 287] width 12 height 12
click at [350, 283] on input "Select an option" at bounding box center [352, 287] width 12 height 12
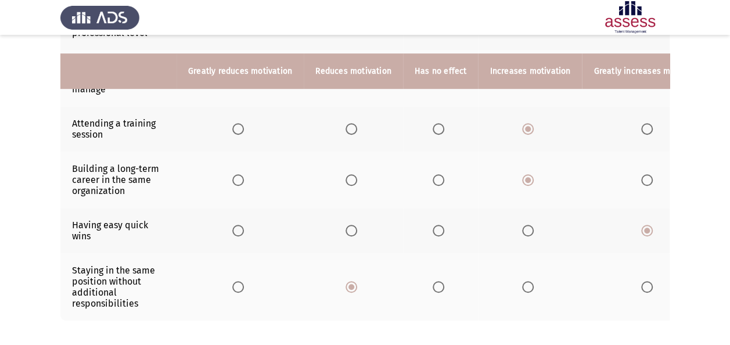
scroll to position [376, 0]
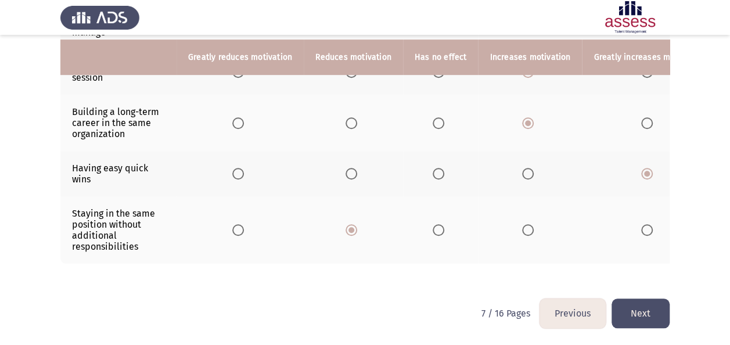
click at [657, 315] on button "Next" at bounding box center [641, 314] width 58 height 30
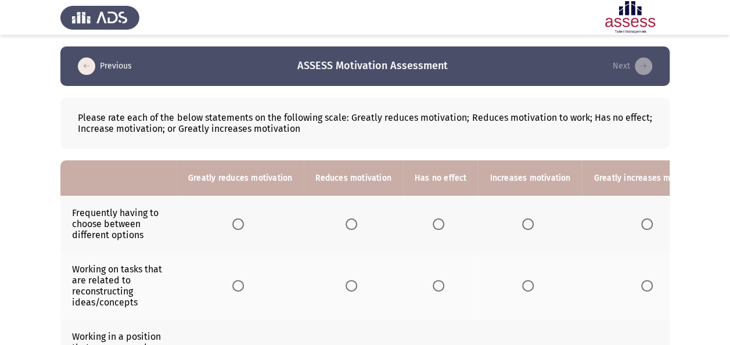
click at [522, 220] on span "Select an option" at bounding box center [528, 224] width 12 height 12
click at [522, 220] on input "Select an option" at bounding box center [528, 224] width 12 height 12
click at [523, 283] on span "Select an option" at bounding box center [528, 286] width 12 height 12
click at [523, 283] on input "Select an option" at bounding box center [528, 286] width 12 height 12
drag, startPoint x: 730, startPoint y: 91, endPoint x: 730, endPoint y: 120, distance: 29.6
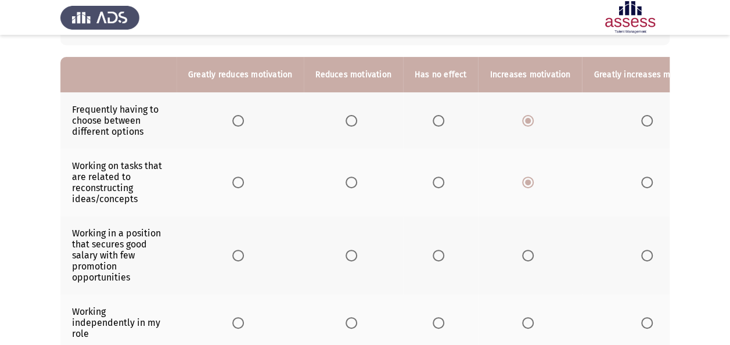
scroll to position [104, 0]
click at [347, 250] on span "Select an option" at bounding box center [352, 255] width 12 height 12
click at [347, 250] on input "Select an option" at bounding box center [352, 255] width 12 height 12
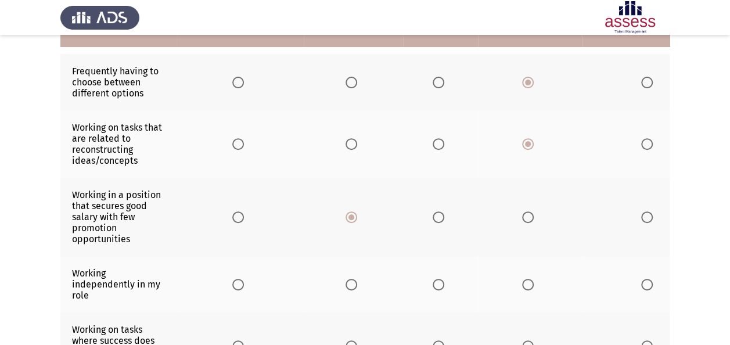
scroll to position [149, 0]
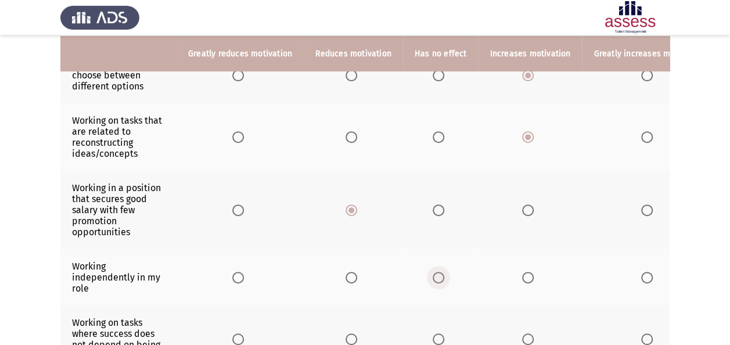
click at [433, 273] on span "Select an option" at bounding box center [439, 278] width 12 height 12
click at [433, 273] on input "Select an option" at bounding box center [439, 278] width 12 height 12
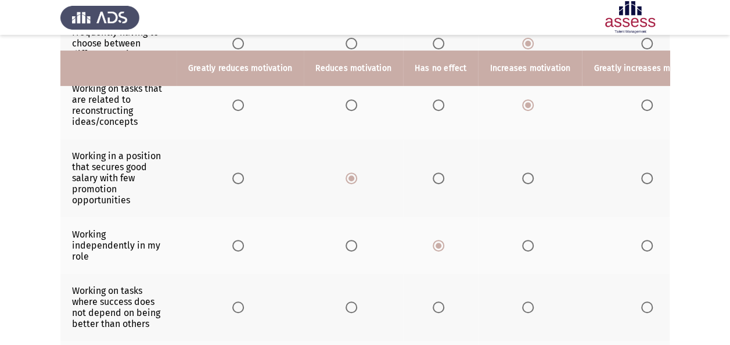
scroll to position [203, 0]
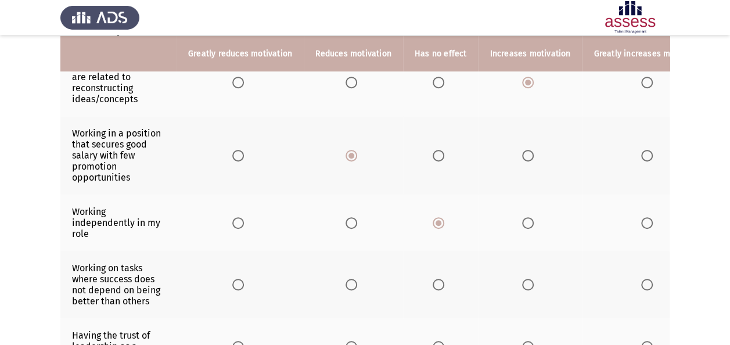
click at [428, 287] on th at bounding box center [441, 284] width 76 height 67
click at [436, 281] on span "Select an option" at bounding box center [439, 285] width 12 height 12
click at [436, 281] on input "Select an option" at bounding box center [439, 285] width 12 height 12
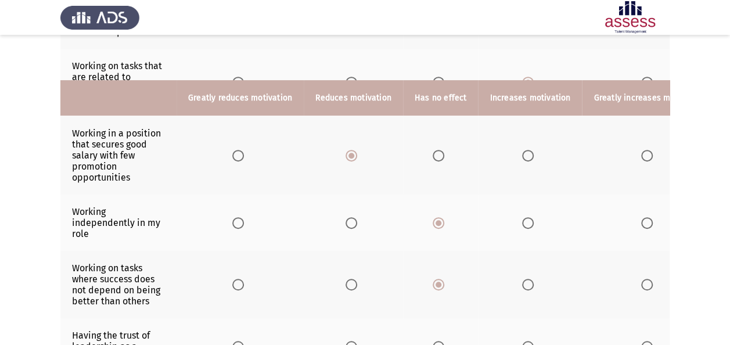
scroll to position [256, 0]
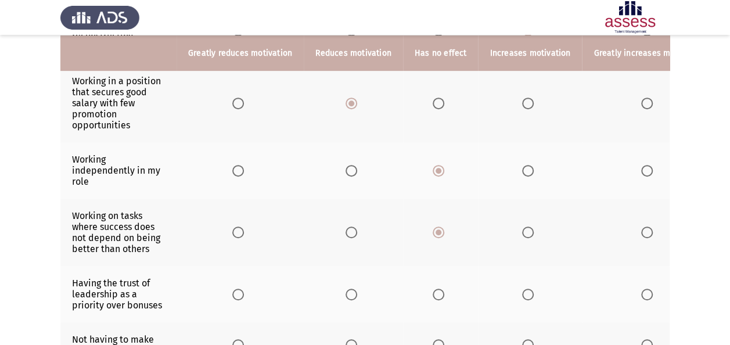
click at [642, 292] on span "Select an option" at bounding box center [648, 295] width 12 height 12
click at [642, 292] on input "Select an option" at bounding box center [648, 295] width 12 height 12
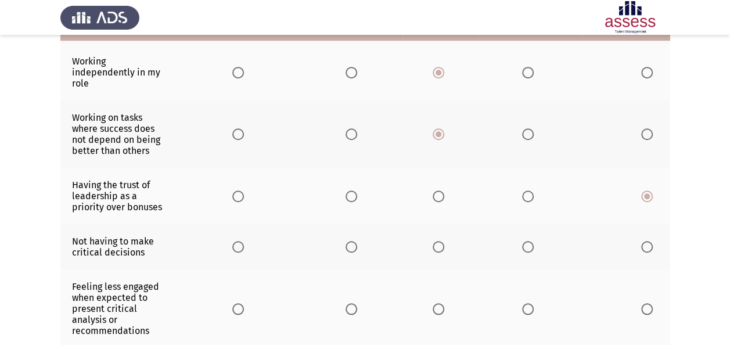
scroll to position [364, 0]
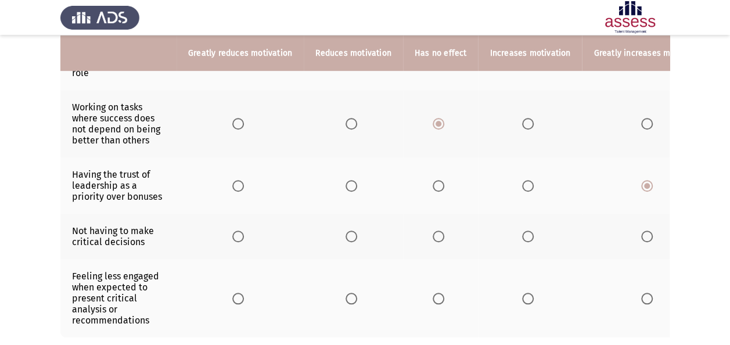
click at [434, 231] on span "Select an option" at bounding box center [439, 237] width 12 height 12
click at [434, 231] on input "Select an option" at bounding box center [439, 237] width 12 height 12
click at [361, 291] on th at bounding box center [353, 298] width 99 height 78
click at [347, 293] on span "Select an option" at bounding box center [352, 299] width 12 height 12
click at [347, 293] on input "Select an option" at bounding box center [352, 299] width 12 height 12
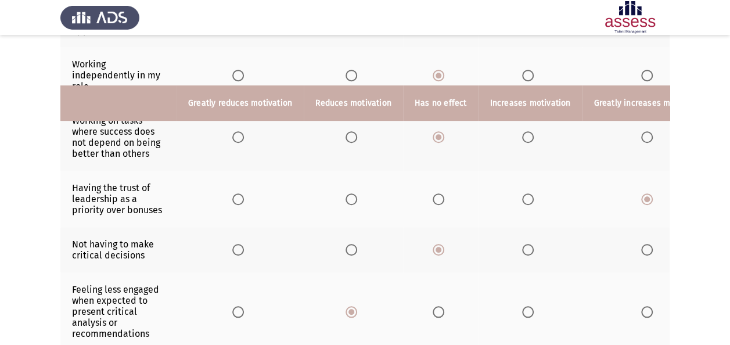
scroll to position [441, 0]
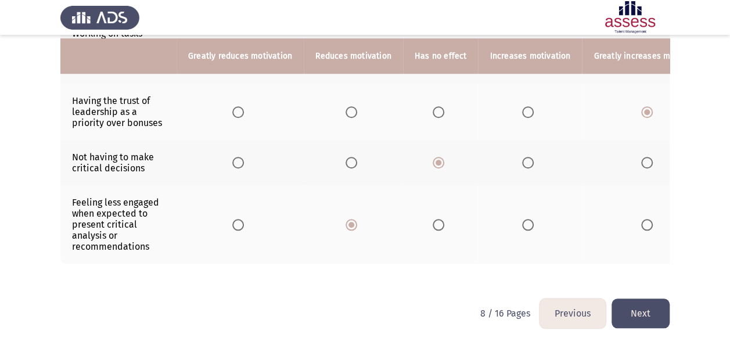
click at [643, 323] on button "Next" at bounding box center [641, 314] width 58 height 30
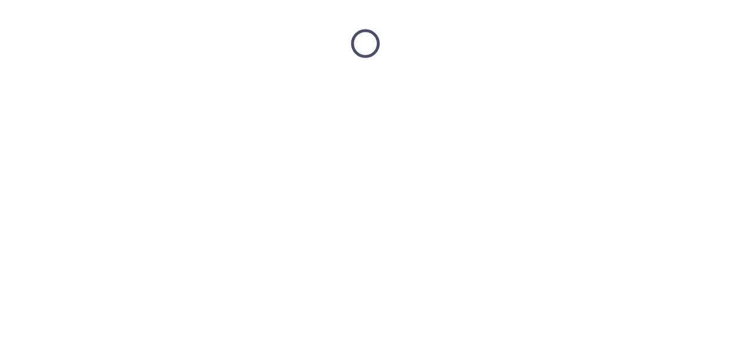
scroll to position [0, 0]
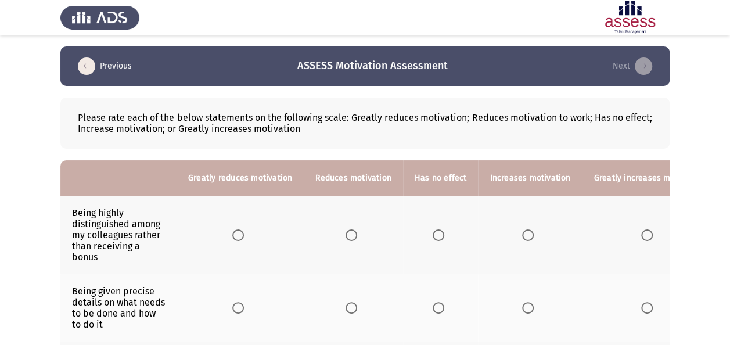
click at [427, 234] on th at bounding box center [441, 235] width 76 height 78
click at [439, 231] on span "Select an option" at bounding box center [439, 236] width 12 height 12
click at [439, 231] on input "Select an option" at bounding box center [439, 236] width 12 height 12
click at [640, 299] on th at bounding box center [649, 307] width 134 height 67
click at [642, 305] on span "Select an option" at bounding box center [648, 308] width 12 height 12
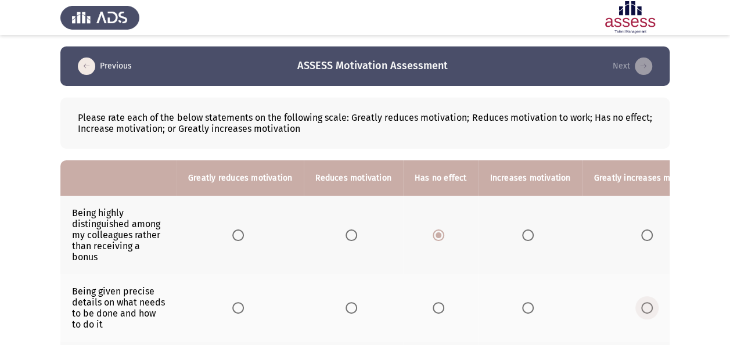
click at [642, 305] on input "Select an option" at bounding box center [648, 308] width 12 height 12
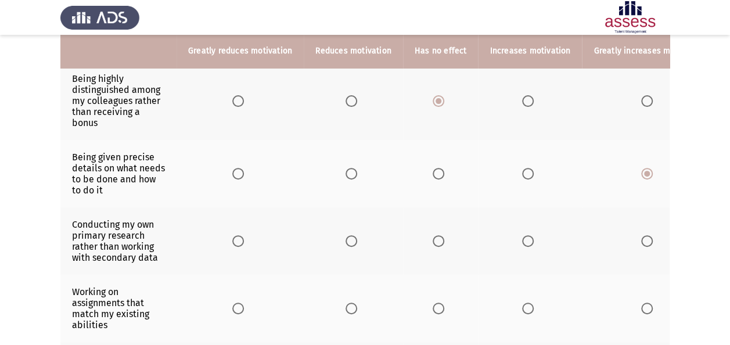
scroll to position [139, 0]
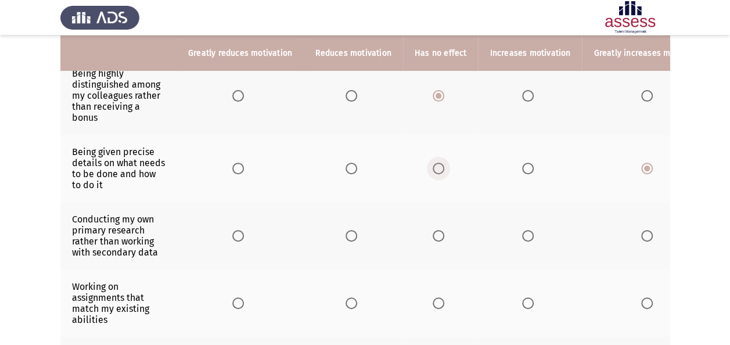
click at [433, 167] on span "Select an option" at bounding box center [439, 169] width 12 height 12
click at [433, 167] on input "Select an option" at bounding box center [439, 169] width 12 height 12
click at [523, 167] on span "Select an option" at bounding box center [528, 169] width 12 height 12
click at [523, 167] on input "Select an option" at bounding box center [528, 169] width 12 height 12
click at [439, 169] on span "Select an option" at bounding box center [439, 169] width 0 height 0
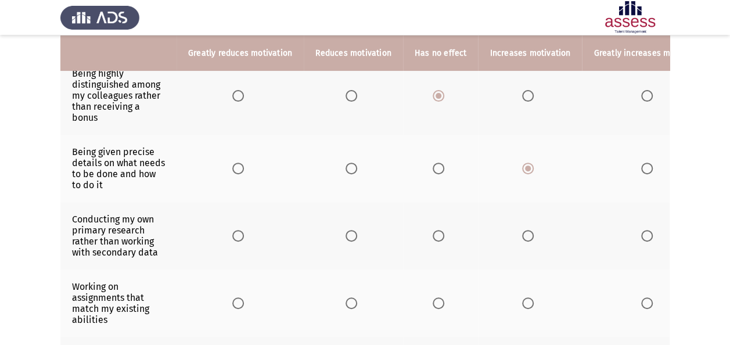
click at [434, 167] on input "Select an option" at bounding box center [439, 169] width 12 height 12
click at [436, 232] on span "Select an option" at bounding box center [439, 236] width 12 height 12
click at [436, 232] on input "Select an option" at bounding box center [439, 236] width 12 height 12
click at [528, 298] on span "Select an option" at bounding box center [528, 304] width 12 height 12
click at [528, 298] on input "Select an option" at bounding box center [528, 304] width 12 height 12
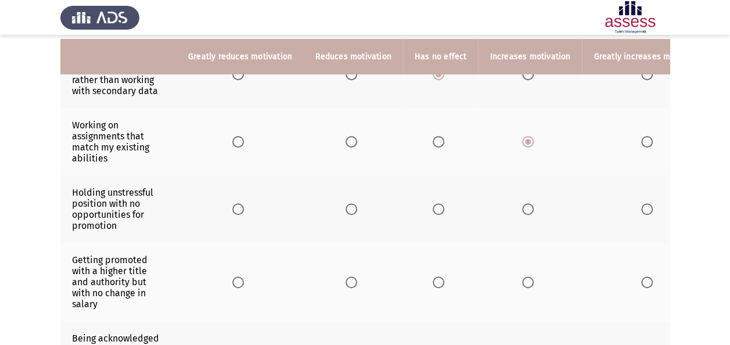
scroll to position [304, 0]
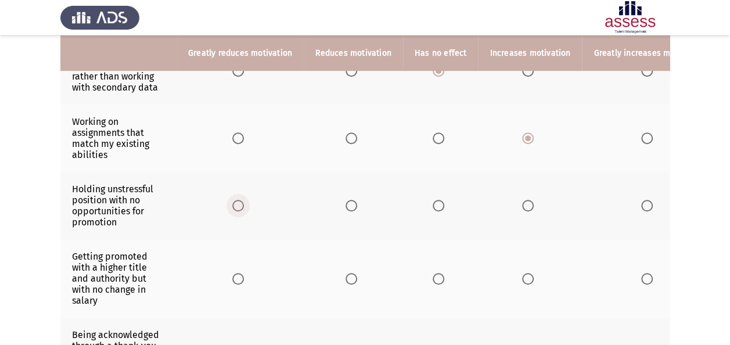
click at [233, 200] on span "Select an option" at bounding box center [238, 206] width 12 height 12
click at [233, 200] on input "Select an option" at bounding box center [238, 206] width 12 height 12
click at [347, 273] on span "Select an option" at bounding box center [352, 279] width 12 height 12
click at [347, 273] on input "Select an option" at bounding box center [352, 279] width 12 height 12
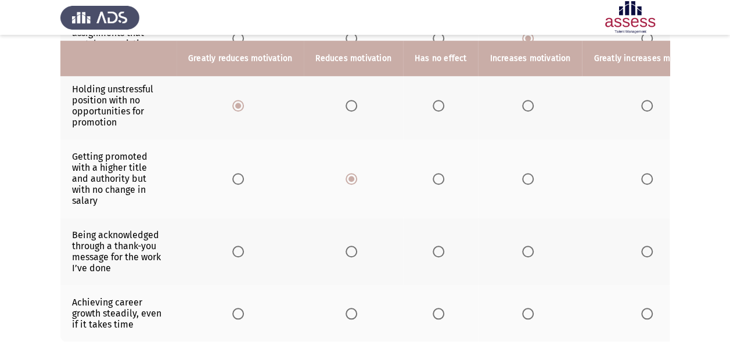
scroll to position [410, 0]
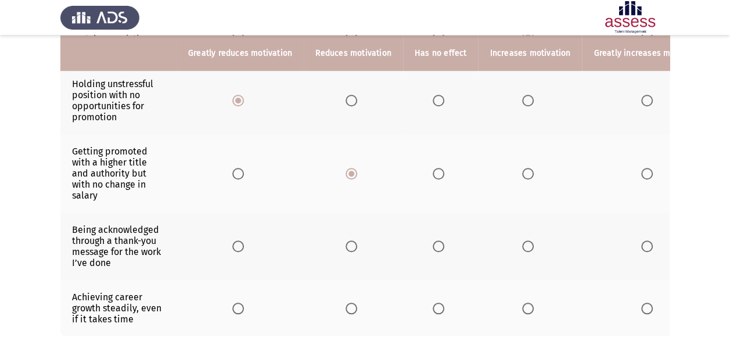
click at [642, 241] on span "Select an option" at bounding box center [648, 247] width 12 height 12
click at [642, 241] on input "Select an option" at bounding box center [648, 247] width 12 height 12
click at [642, 303] on span "Select an option" at bounding box center [648, 309] width 12 height 12
click at [642, 303] on input "Select an option" at bounding box center [648, 309] width 12 height 12
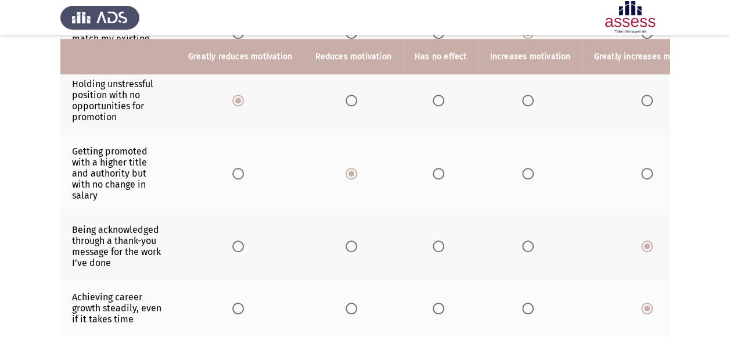
scroll to position [485, 0]
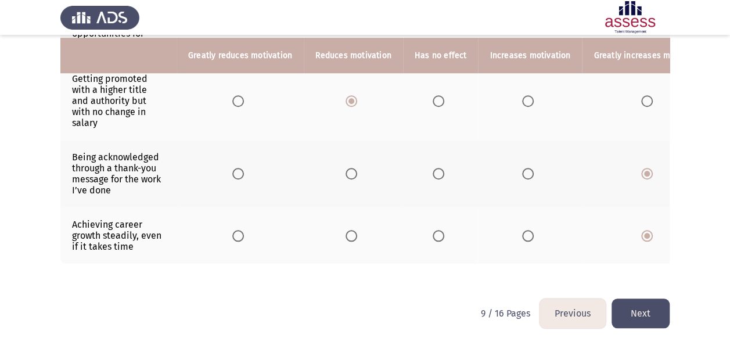
click at [650, 314] on button "Next" at bounding box center [641, 314] width 58 height 30
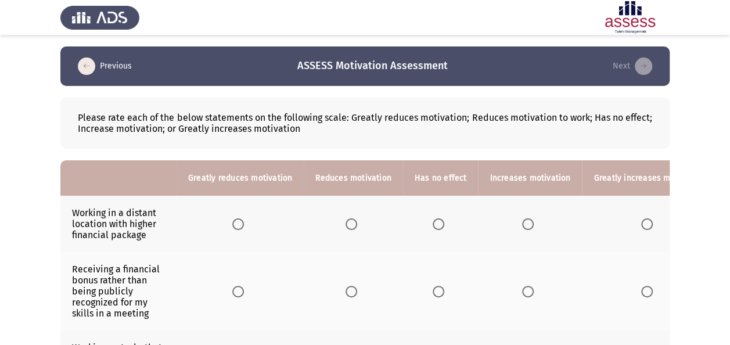
click at [642, 218] on span "Select an option" at bounding box center [648, 224] width 12 height 12
click at [642, 218] on input "Select an option" at bounding box center [648, 224] width 12 height 12
click at [435, 290] on span "Select an option" at bounding box center [439, 292] width 12 height 12
click at [435, 290] on input "Select an option" at bounding box center [439, 292] width 12 height 12
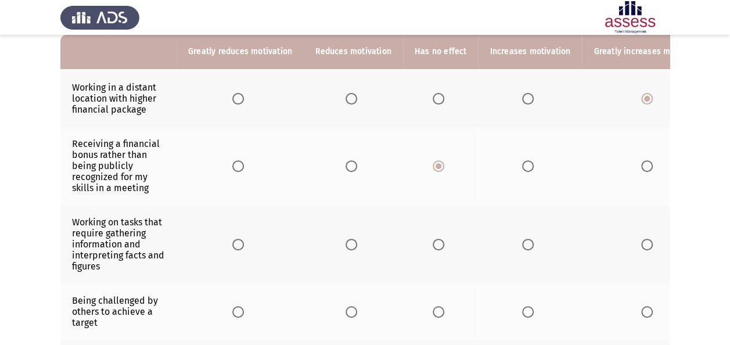
scroll to position [132, 0]
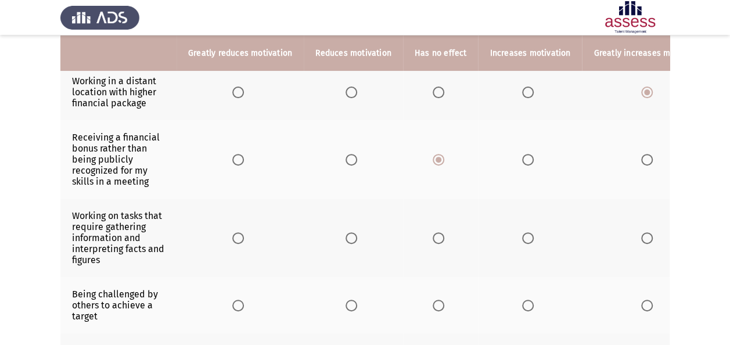
click at [522, 236] on span "Select an option" at bounding box center [528, 238] width 12 height 12
click at [522, 236] on input "Select an option" at bounding box center [528, 238] width 12 height 12
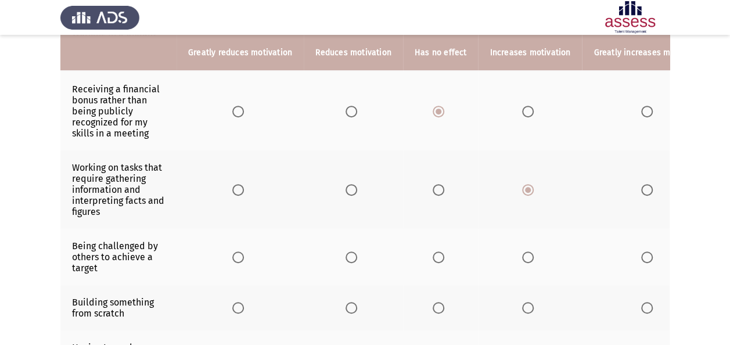
scroll to position [181, 0]
click at [522, 259] on th at bounding box center [530, 256] width 104 height 56
click at [522, 258] on span "Select an option" at bounding box center [528, 256] width 12 height 12
click at [522, 258] on input "Select an option" at bounding box center [528, 256] width 12 height 12
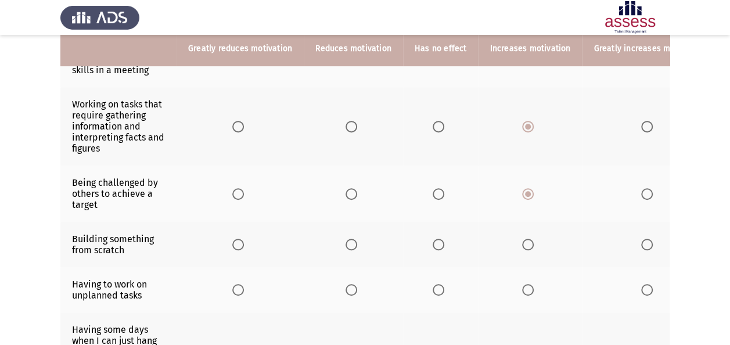
scroll to position [245, 0]
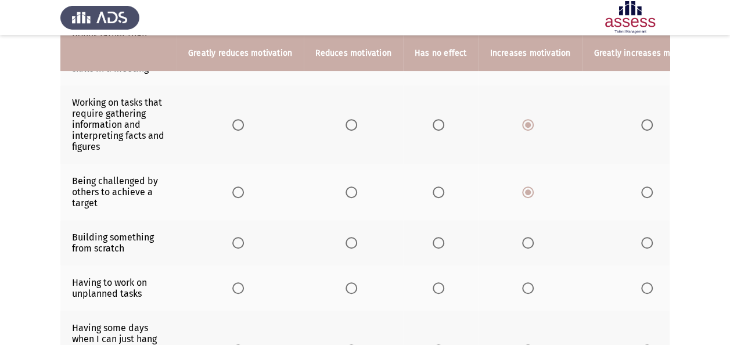
click at [525, 237] on span "Select an option" at bounding box center [528, 243] width 12 height 12
click at [525, 237] on input "Select an option" at bounding box center [528, 243] width 12 height 12
click at [522, 287] on span "Select an option" at bounding box center [528, 288] width 12 height 12
click at [522, 287] on input "Select an option" at bounding box center [528, 288] width 12 height 12
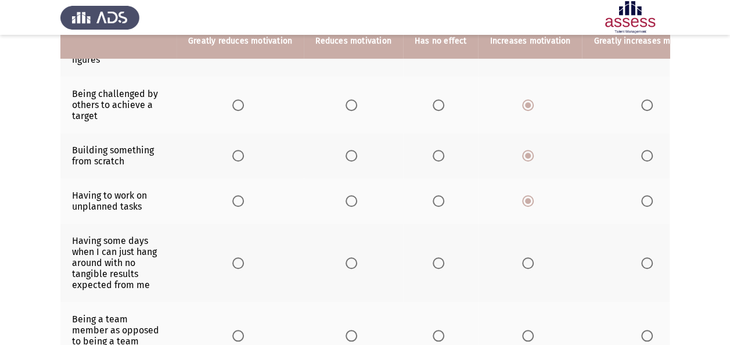
scroll to position [334, 0]
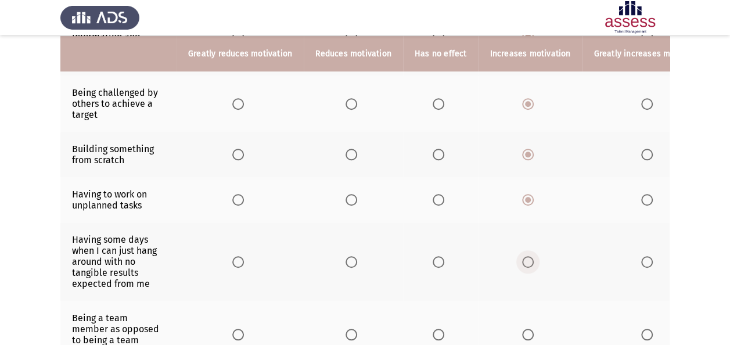
click at [522, 256] on span "Select an option" at bounding box center [528, 262] width 12 height 12
click at [522, 256] on input "Select an option" at bounding box center [528, 262] width 12 height 12
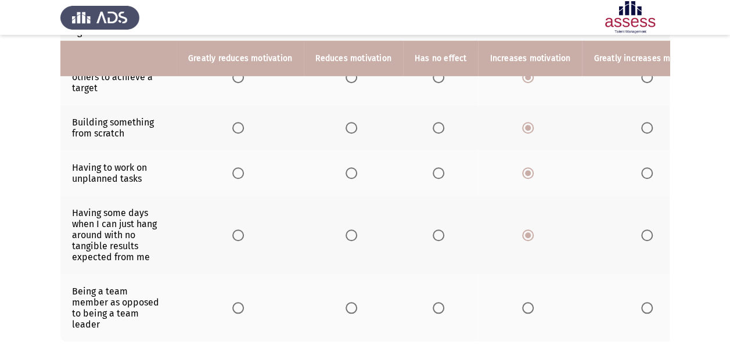
scroll to position [365, 0]
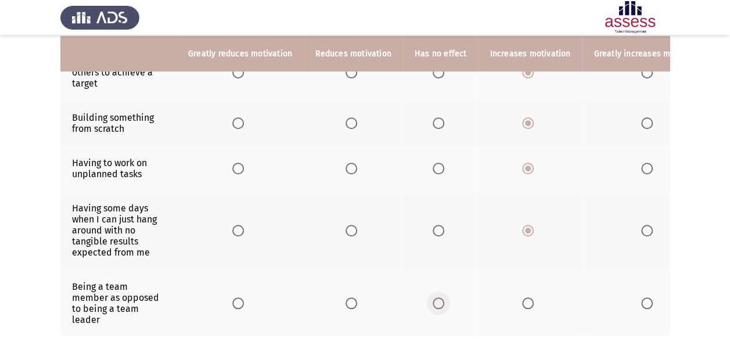
click at [433, 298] on span "Select an option" at bounding box center [439, 304] width 12 height 12
click at [433, 298] on input "Select an option" at bounding box center [439, 304] width 12 height 12
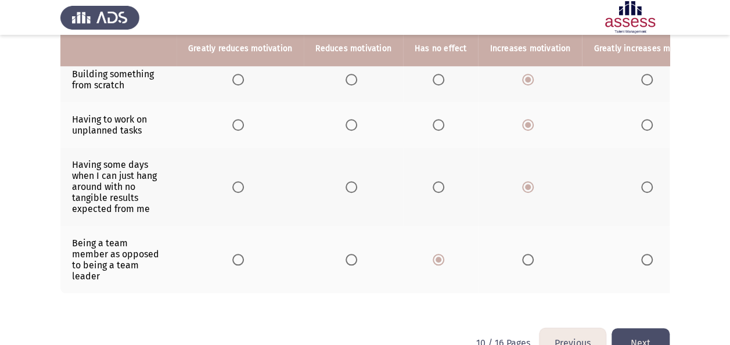
scroll to position [430, 0]
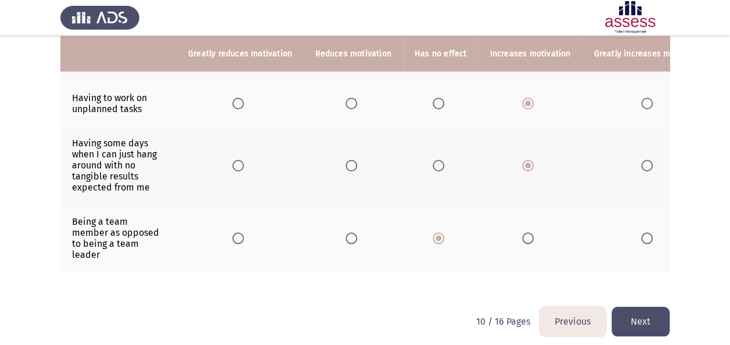
click at [654, 314] on button "Next" at bounding box center [641, 322] width 58 height 30
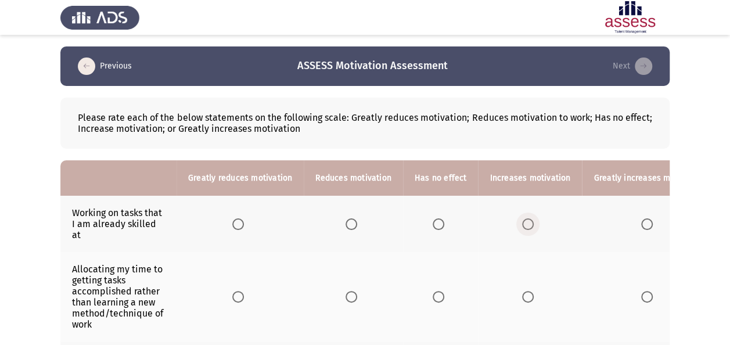
click at [524, 218] on span "Select an option" at bounding box center [528, 224] width 12 height 12
click at [524, 218] on input "Select an option" at bounding box center [528, 224] width 12 height 12
click at [433, 291] on span "Select an option" at bounding box center [439, 297] width 12 height 12
click at [433, 291] on input "Select an option" at bounding box center [439, 297] width 12 height 12
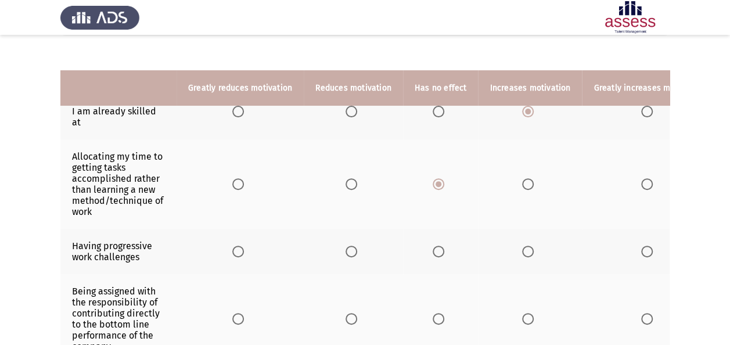
scroll to position [160, 0]
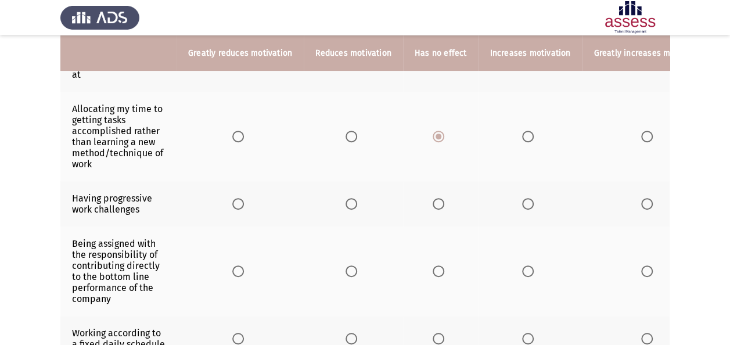
click at [522, 198] on span "Select an option" at bounding box center [528, 204] width 12 height 12
click at [522, 198] on input "Select an option" at bounding box center [528, 204] width 12 height 12
click at [436, 266] on span "Select an option" at bounding box center [439, 272] width 12 height 12
click at [436, 266] on input "Select an option" at bounding box center [439, 272] width 12 height 12
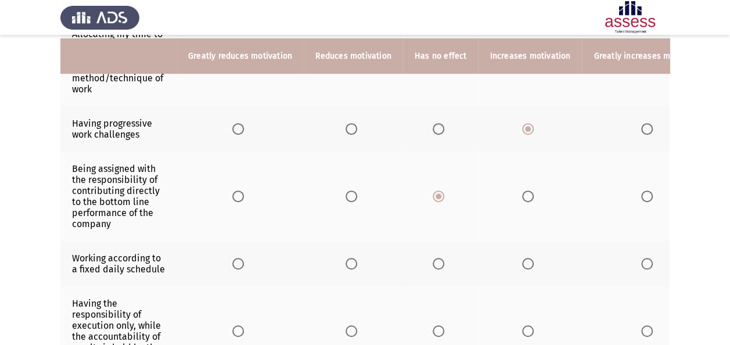
scroll to position [238, 0]
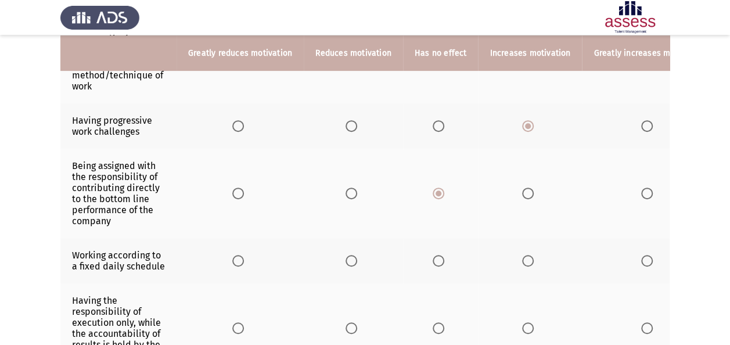
click at [435, 255] on span "Select an option" at bounding box center [439, 261] width 12 height 12
click at [435, 255] on input "Select an option" at bounding box center [439, 261] width 12 height 12
click at [433, 322] on span "Select an option" at bounding box center [439, 328] width 12 height 12
click at [433, 322] on input "Select an option" at bounding box center [439, 328] width 12 height 12
click at [346, 322] on span "Select an option" at bounding box center [352, 328] width 12 height 12
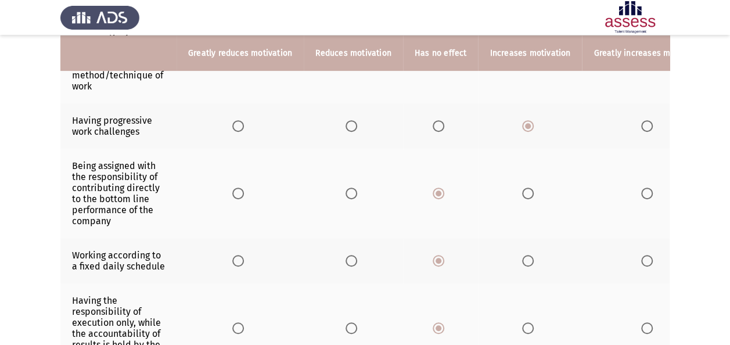
click at [346, 322] on input "Select an option" at bounding box center [352, 328] width 12 height 12
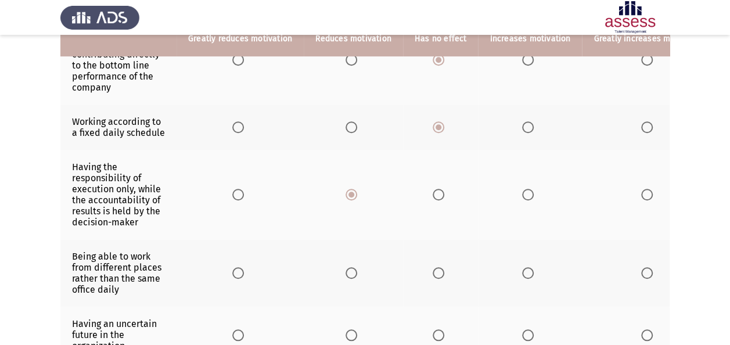
scroll to position [407, 0]
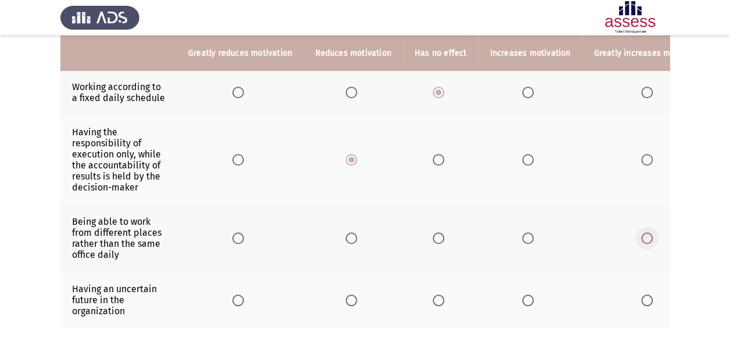
click at [644, 232] on span "Select an option" at bounding box center [648, 238] width 12 height 12
click at [644, 232] on input "Select an option" at bounding box center [648, 238] width 12 height 12
click at [346, 295] on span "Select an option" at bounding box center [352, 301] width 12 height 12
click at [346, 295] on input "Select an option" at bounding box center [352, 301] width 12 height 12
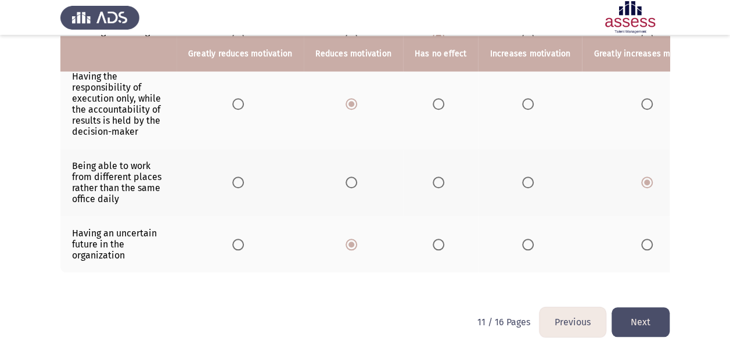
click at [630, 321] on button "Next" at bounding box center [641, 322] width 58 height 30
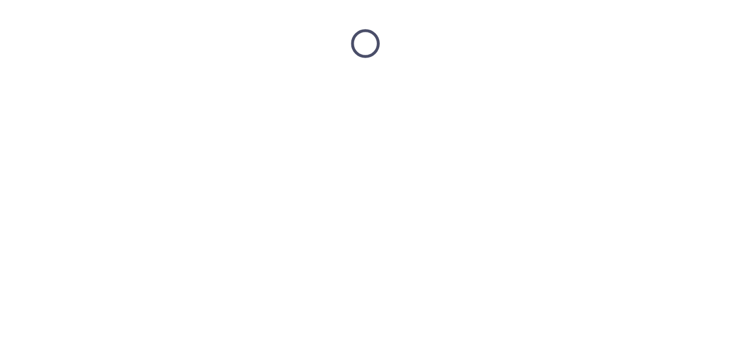
scroll to position [0, 0]
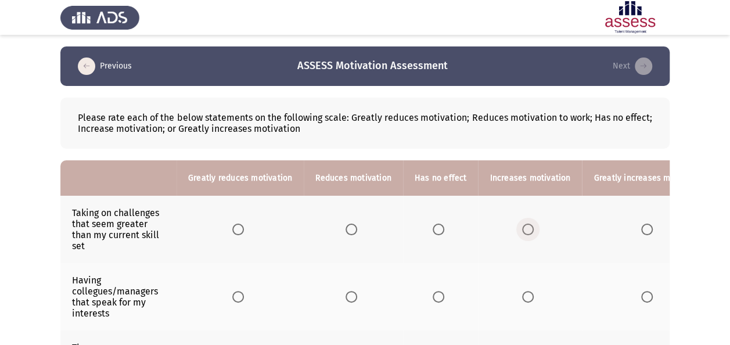
click at [522, 229] on span "Select an option" at bounding box center [528, 230] width 12 height 12
click at [522, 229] on input "Select an option" at bounding box center [528, 230] width 12 height 12
click at [522, 300] on span "Select an option" at bounding box center [528, 297] width 12 height 12
click at [522, 300] on input "Select an option" at bounding box center [528, 297] width 12 height 12
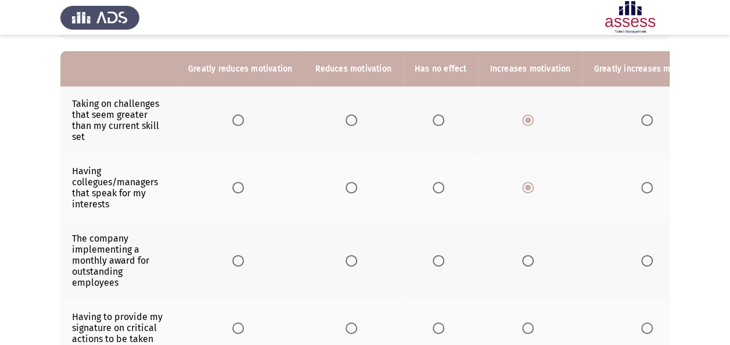
scroll to position [112, 0]
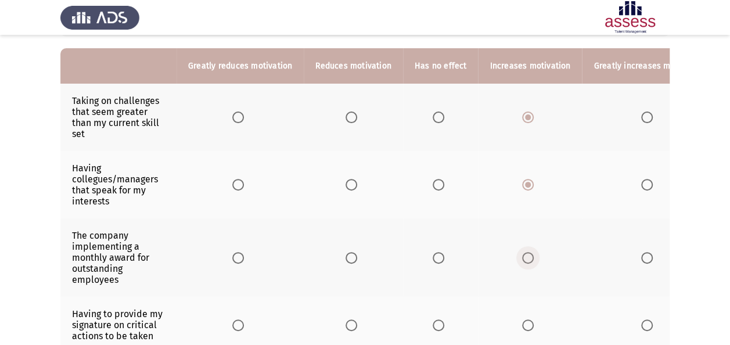
click at [522, 256] on span "Select an option" at bounding box center [528, 258] width 12 height 12
click at [522, 256] on input "Select an option" at bounding box center [528, 258] width 12 height 12
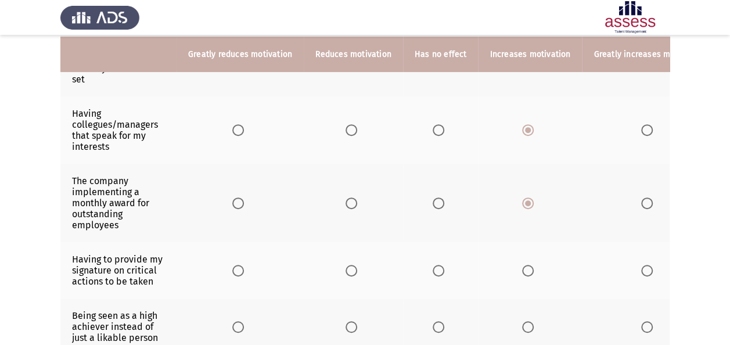
scroll to position [168, 0]
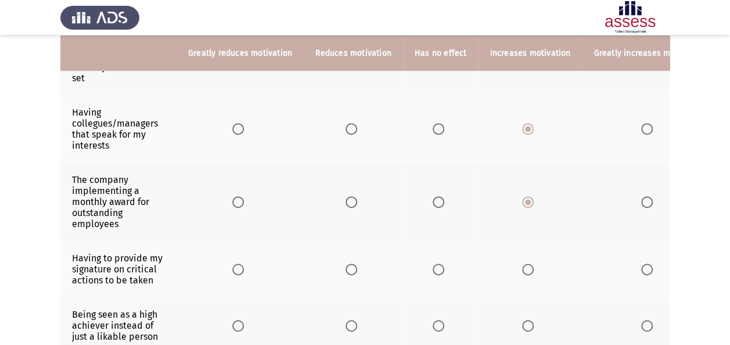
click at [523, 264] on span "Select an option" at bounding box center [528, 270] width 12 height 12
click at [523, 264] on input "Select an option" at bounding box center [528, 270] width 12 height 12
click at [645, 320] on label "Select an option" at bounding box center [650, 326] width 16 height 12
click at [645, 320] on input "Select an option" at bounding box center [648, 326] width 12 height 12
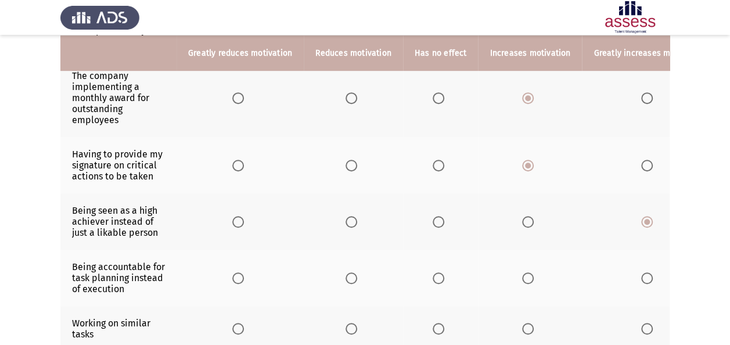
scroll to position [274, 0]
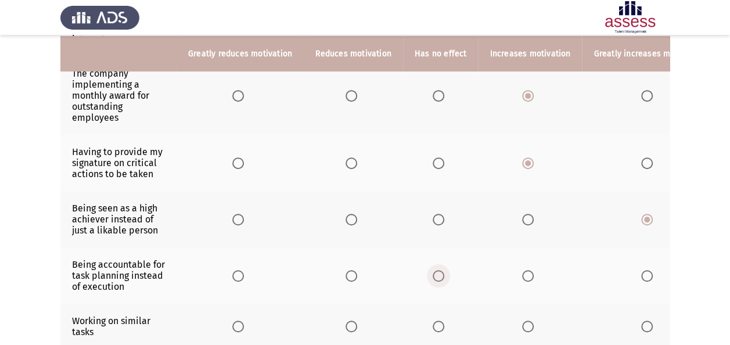
click at [436, 273] on span "Select an option" at bounding box center [439, 276] width 12 height 12
click at [436, 273] on input "Select an option" at bounding box center [439, 276] width 12 height 12
click at [435, 321] on span "Select an option" at bounding box center [439, 327] width 12 height 12
click at [435, 321] on input "Select an option" at bounding box center [439, 327] width 12 height 12
click at [346, 323] on span "Select an option" at bounding box center [352, 327] width 12 height 12
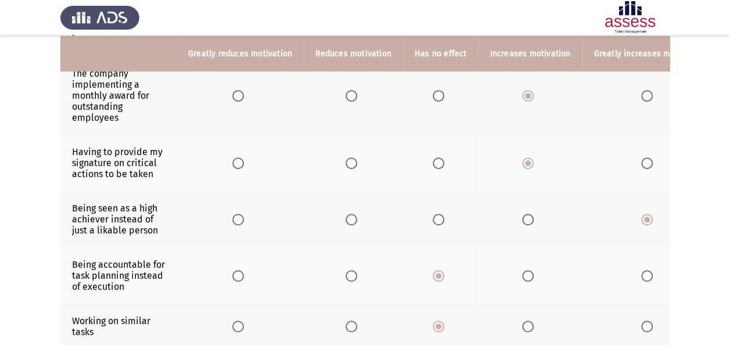
click at [346, 323] on input "Select an option" at bounding box center [352, 327] width 12 height 12
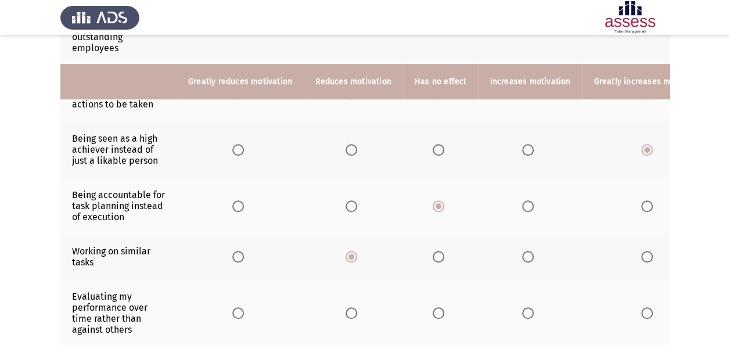
scroll to position [430, 0]
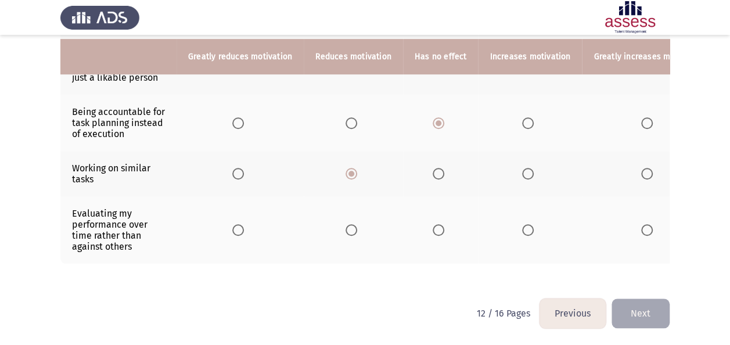
click at [522, 224] on span "Select an option" at bounding box center [528, 230] width 12 height 12
click at [522, 224] on input "Select an option" at bounding box center [528, 230] width 12 height 12
click at [636, 317] on button "Next" at bounding box center [641, 314] width 58 height 30
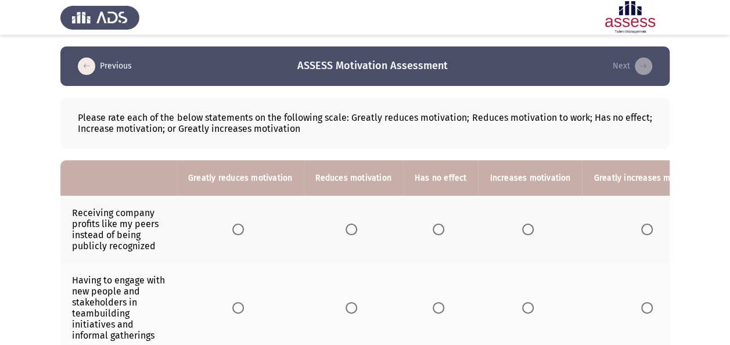
click at [522, 225] on span "Select an option" at bounding box center [528, 230] width 12 height 12
click at [522, 225] on input "Select an option" at bounding box center [528, 230] width 12 height 12
click at [522, 306] on span "Select an option" at bounding box center [528, 308] width 12 height 12
click at [522, 306] on input "Select an option" at bounding box center [528, 308] width 12 height 12
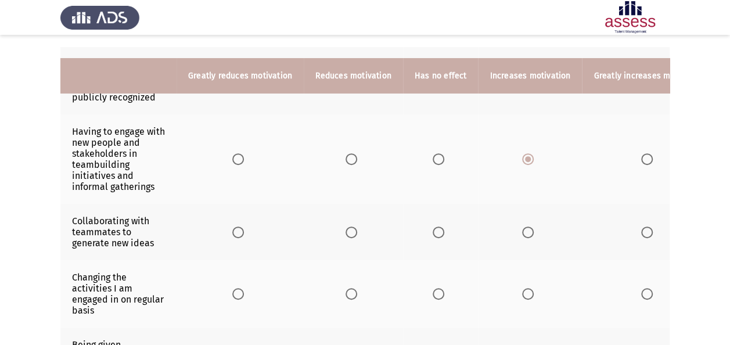
scroll to position [171, 0]
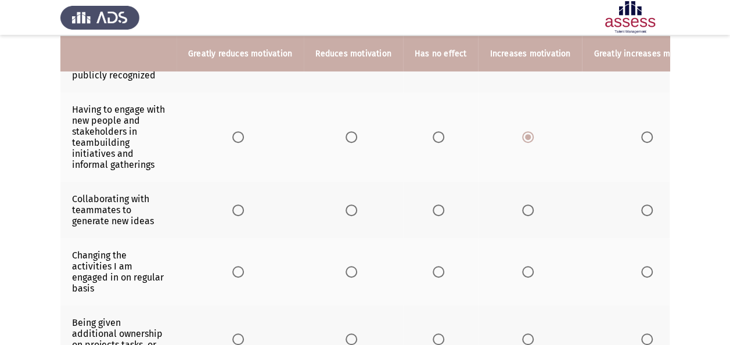
click at [526, 209] on span "Select an option" at bounding box center [528, 211] width 12 height 12
click at [526, 209] on input "Select an option" at bounding box center [528, 211] width 12 height 12
click at [528, 272] on span "Select an option" at bounding box center [528, 272] width 0 height 0
click at [522, 268] on input "Select an option" at bounding box center [528, 272] width 12 height 12
drag, startPoint x: 729, startPoint y: 162, endPoint x: 728, endPoint y: 201, distance: 39.5
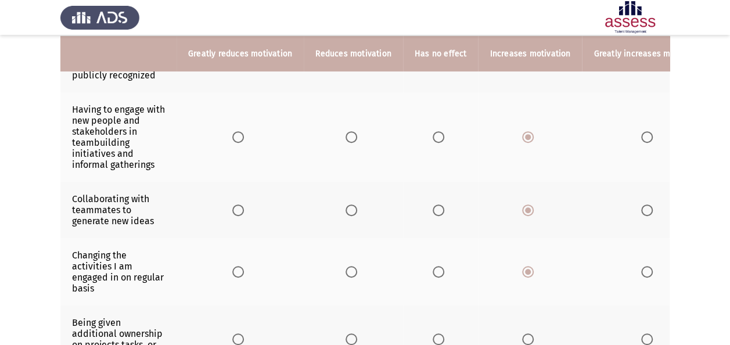
click at [728, 201] on app-assessment-container "Previous ASSESS Motivation Assessment Next Please rate each of the below statem…" at bounding box center [365, 221] width 730 height 690
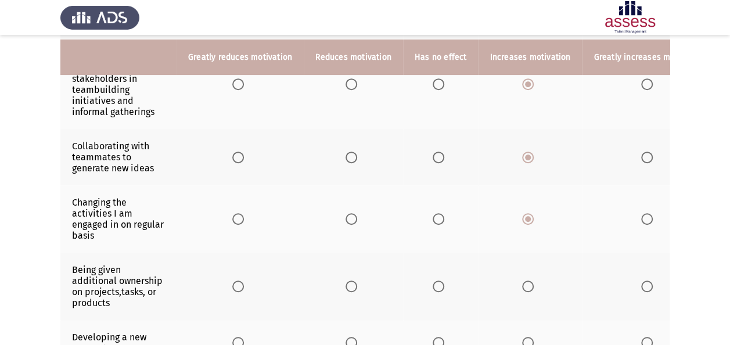
scroll to position [228, 0]
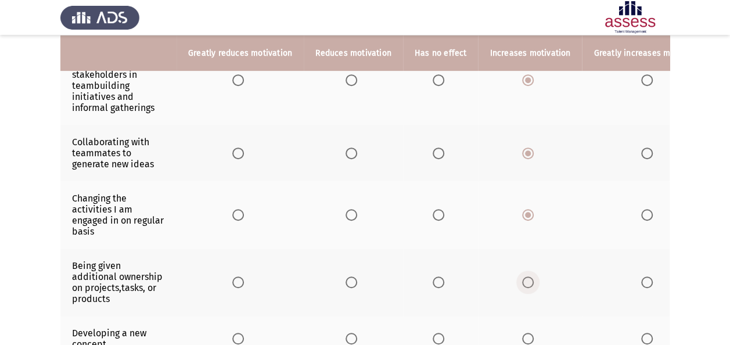
click at [522, 278] on span "Select an option" at bounding box center [528, 283] width 12 height 12
click at [522, 278] on input "Select an option" at bounding box center [528, 283] width 12 height 12
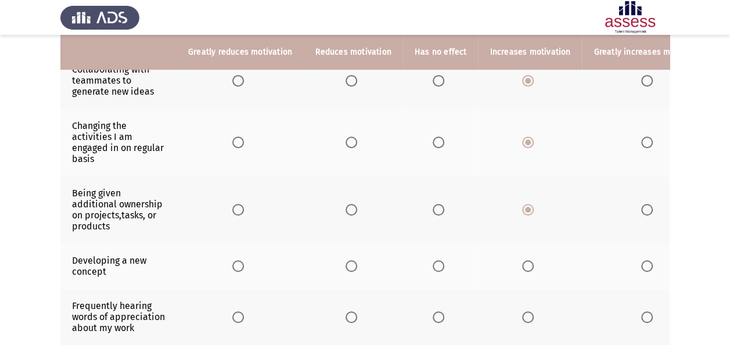
scroll to position [299, 0]
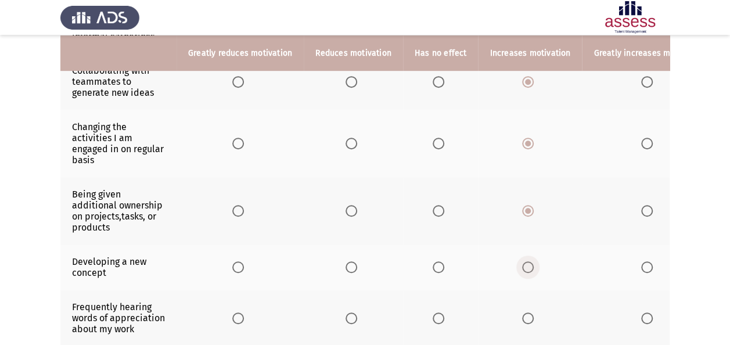
click at [522, 266] on span "Select an option" at bounding box center [528, 267] width 12 height 12
click at [522, 266] on input "Select an option" at bounding box center [528, 267] width 12 height 12
click at [522, 313] on span "Select an option" at bounding box center [528, 319] width 12 height 12
click at [522, 313] on input "Select an option" at bounding box center [528, 319] width 12 height 12
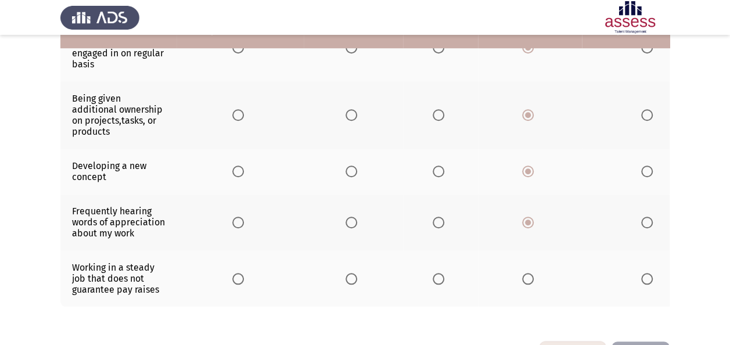
scroll to position [396, 0]
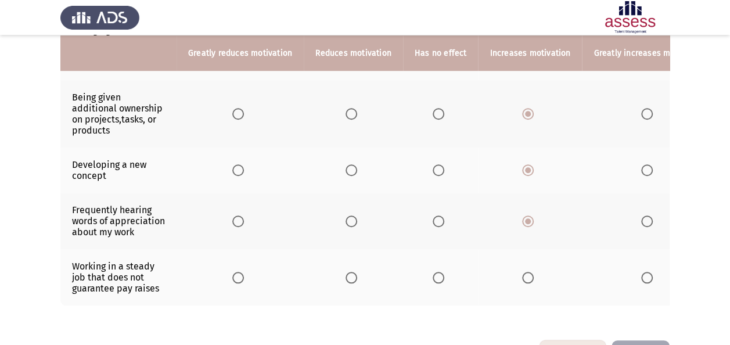
click at [522, 273] on span "Select an option" at bounding box center [528, 278] width 12 height 12
click at [522, 273] on input "Select an option" at bounding box center [528, 278] width 12 height 12
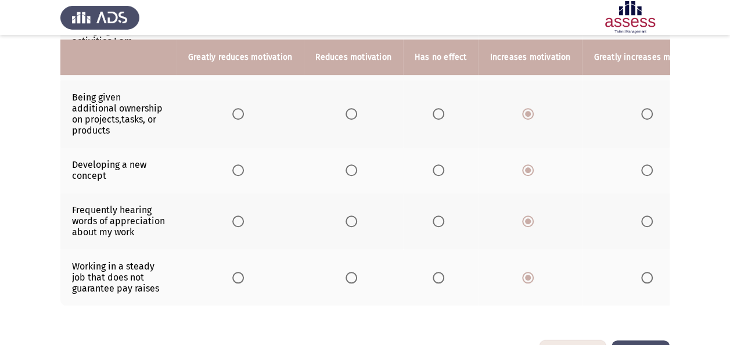
scroll to position [441, 0]
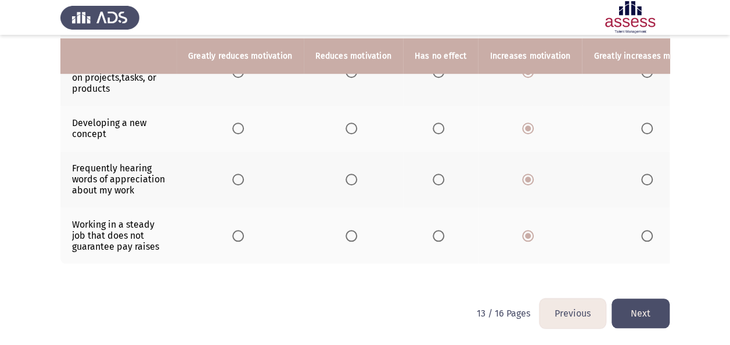
click at [636, 313] on button "Next" at bounding box center [641, 314] width 58 height 30
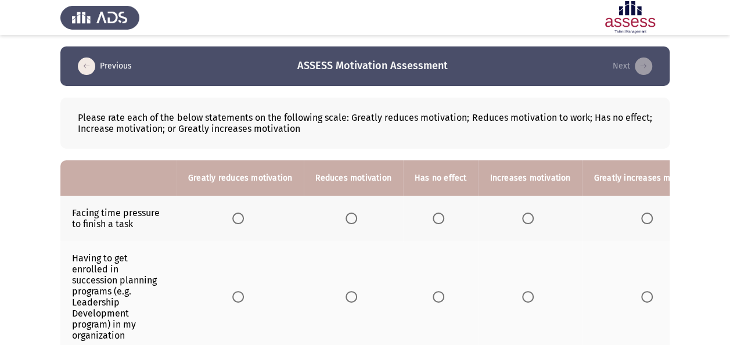
click at [433, 215] on span "Select an option" at bounding box center [439, 219] width 12 height 12
click at [433, 215] on input "Select an option" at bounding box center [439, 219] width 12 height 12
click at [524, 296] on span "Select an option" at bounding box center [528, 297] width 12 height 12
click at [524, 296] on input "Select an option" at bounding box center [528, 297] width 12 height 12
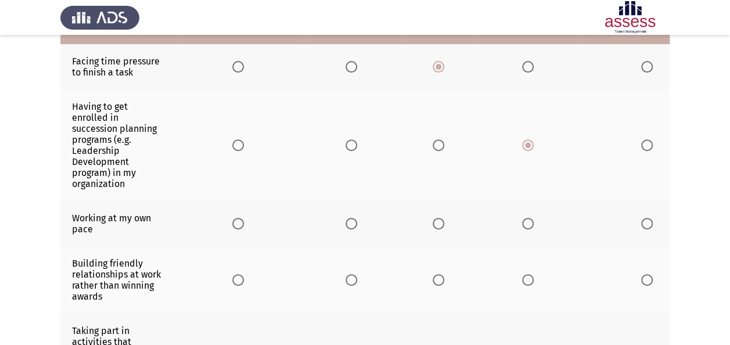
scroll to position [193, 0]
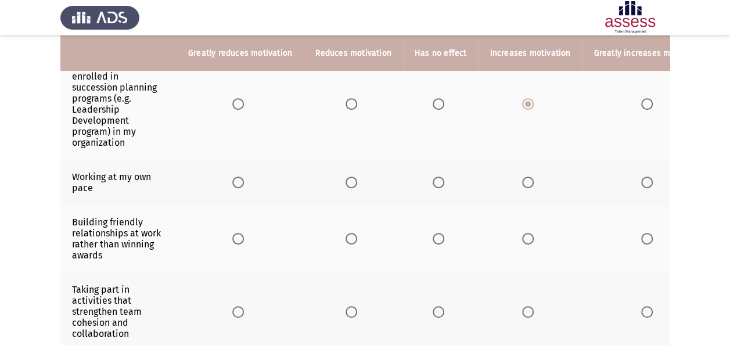
click at [524, 179] on span "Select an option" at bounding box center [528, 183] width 12 height 12
click at [524, 179] on input "Select an option" at bounding box center [528, 183] width 12 height 12
click at [642, 233] on span "Select an option" at bounding box center [648, 239] width 12 height 12
click at [642, 233] on input "Select an option" at bounding box center [648, 239] width 12 height 12
click at [642, 311] on span "Select an option" at bounding box center [648, 312] width 12 height 12
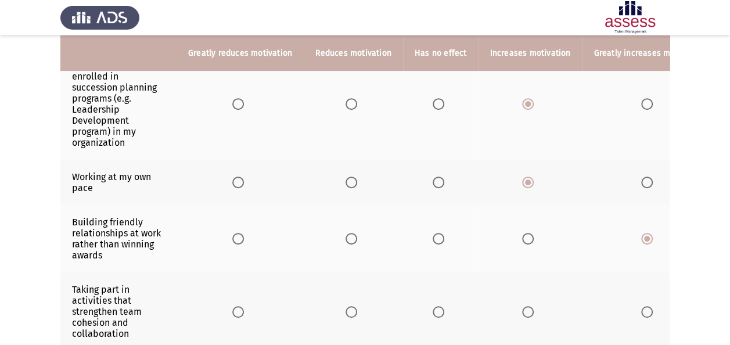
click at [642, 311] on input "Select an option" at bounding box center [648, 312] width 12 height 12
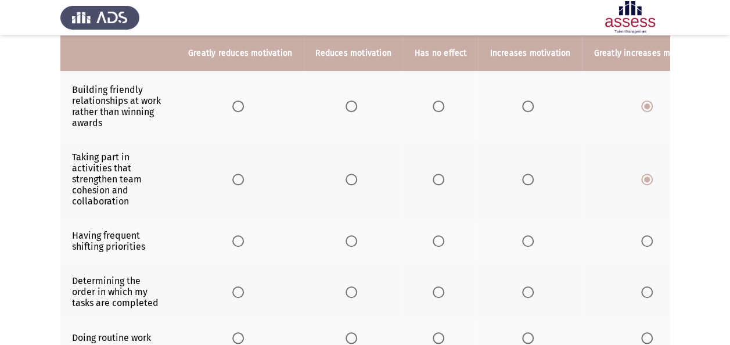
scroll to position [326, 0]
click at [643, 236] on span "Select an option" at bounding box center [648, 241] width 12 height 12
click at [643, 236] on input "Select an option" at bounding box center [648, 241] width 12 height 12
click at [643, 236] on span "Select an option" at bounding box center [648, 241] width 12 height 12
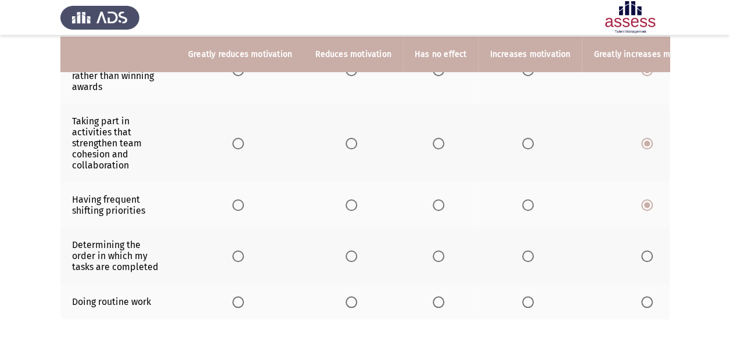
scroll to position [363, 0]
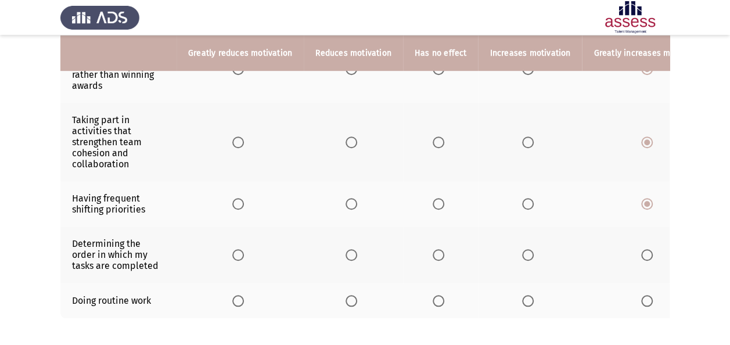
click at [435, 250] on span "Select an option" at bounding box center [439, 255] width 12 height 12
click at [435, 250] on input "Select an option" at bounding box center [439, 255] width 12 height 12
click at [428, 291] on th at bounding box center [441, 300] width 76 height 35
click at [433, 298] on span "Select an option" at bounding box center [439, 301] width 12 height 12
click at [433, 298] on input "Select an option" at bounding box center [439, 301] width 12 height 12
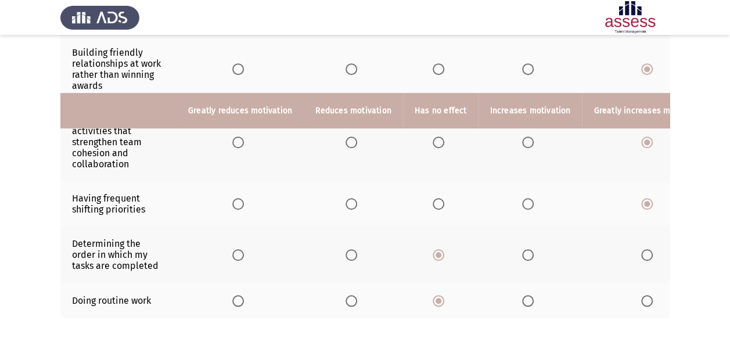
scroll to position [420, 0]
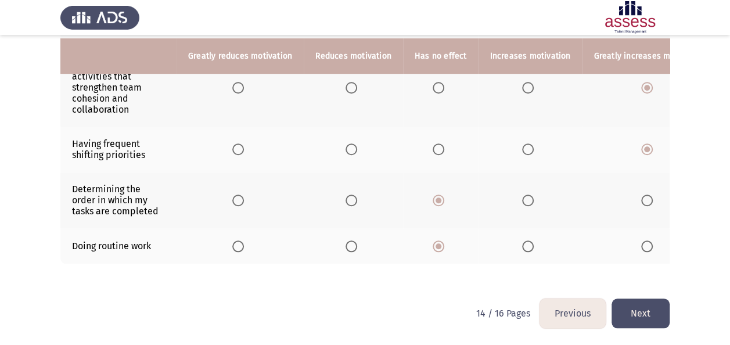
click at [642, 317] on button "Next" at bounding box center [641, 314] width 58 height 30
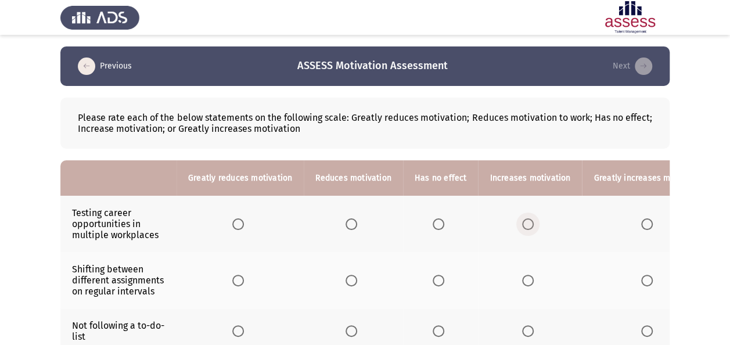
click at [522, 224] on span "Select an option" at bounding box center [528, 224] width 12 height 12
click at [522, 224] on input "Select an option" at bounding box center [528, 224] width 12 height 12
click at [524, 277] on span "Select an option" at bounding box center [528, 281] width 12 height 12
click at [524, 277] on input "Select an option" at bounding box center [528, 281] width 12 height 12
click at [346, 328] on span "Select an option" at bounding box center [352, 331] width 12 height 12
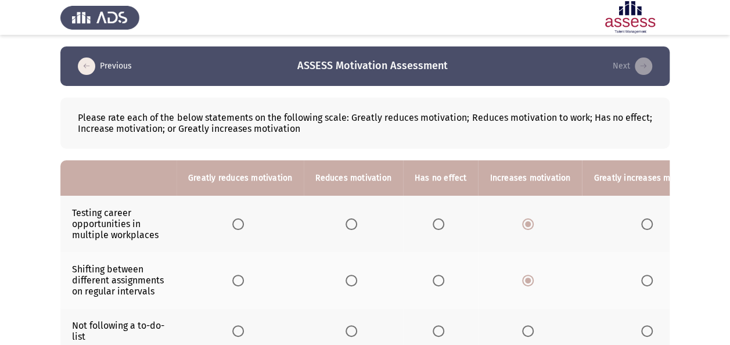
click at [346, 328] on input "Select an option" at bounding box center [352, 331] width 12 height 12
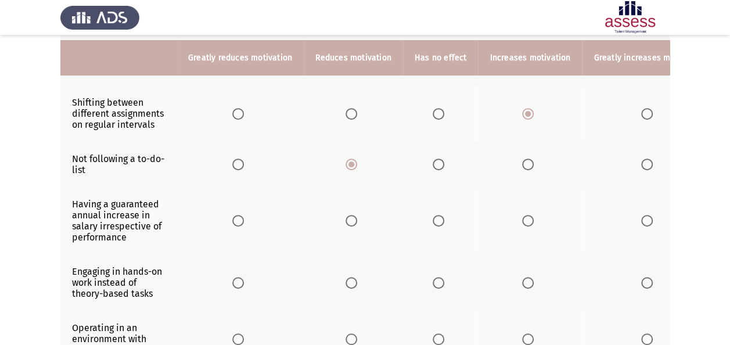
scroll to position [172, 0]
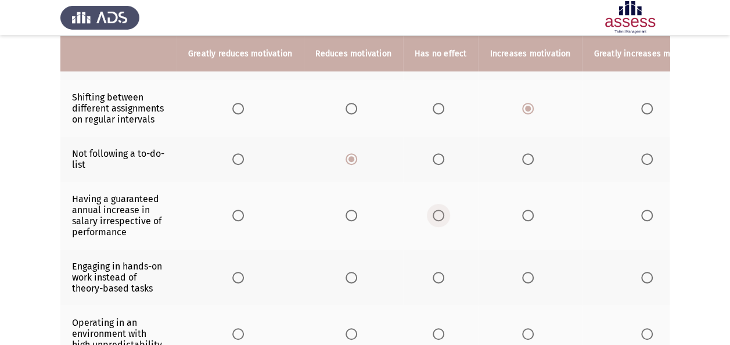
click at [438, 212] on span "Select an option" at bounding box center [439, 216] width 12 height 12
click at [438, 212] on input "Select an option" at bounding box center [439, 216] width 12 height 12
click at [526, 272] on span "Select an option" at bounding box center [528, 278] width 12 height 12
click at [526, 272] on input "Select an option" at bounding box center [528, 278] width 12 height 12
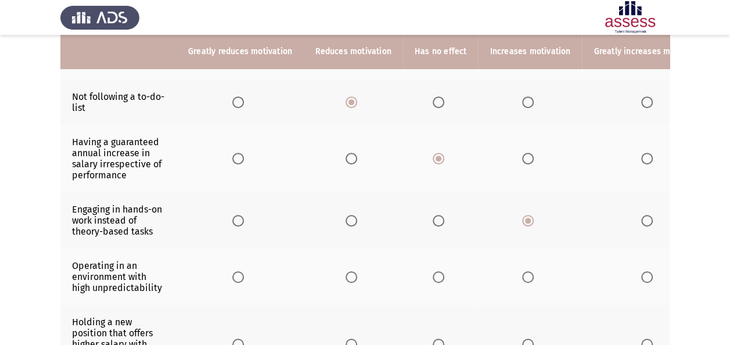
scroll to position [231, 0]
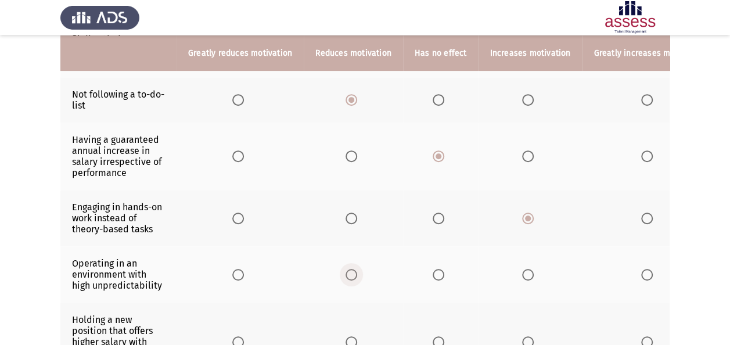
click at [352, 274] on span "Select an option" at bounding box center [352, 275] width 12 height 12
click at [352, 274] on input "Select an option" at bounding box center [352, 275] width 12 height 12
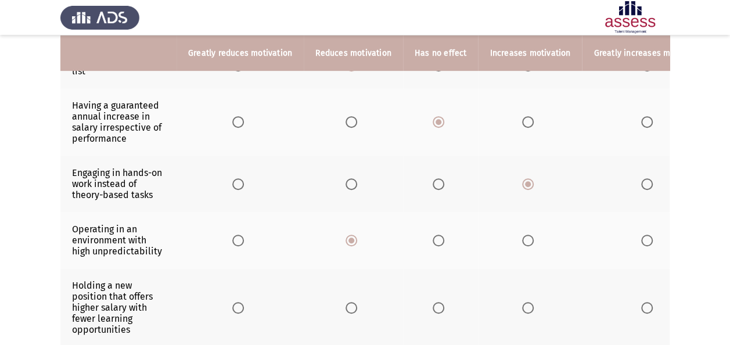
scroll to position [266, 0]
click at [238, 302] on span "Select an option" at bounding box center [238, 308] width 12 height 12
click at [238, 302] on input "Select an option" at bounding box center [238, 308] width 12 height 12
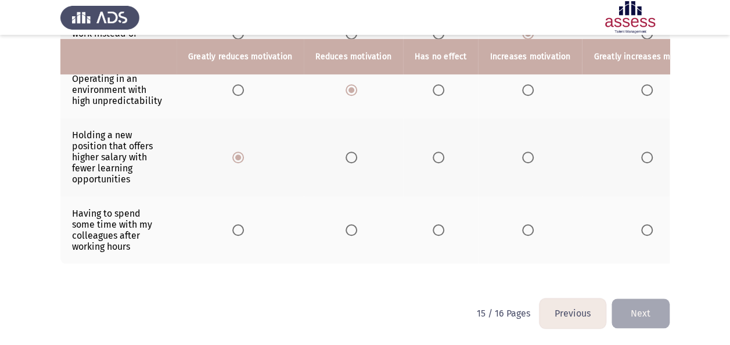
scroll to position [420, 0]
click at [635, 303] on button "Next" at bounding box center [641, 314] width 58 height 30
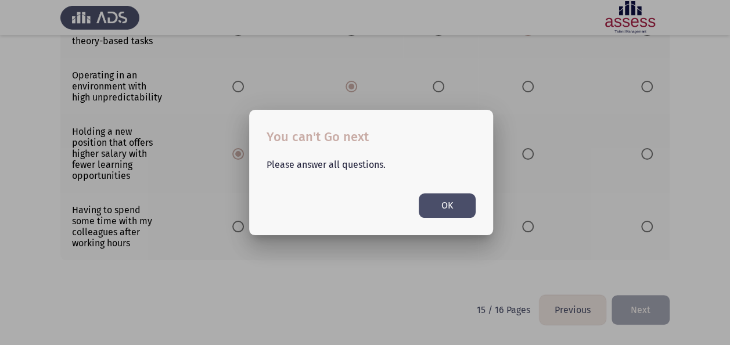
click at [448, 210] on button "OK" at bounding box center [447, 205] width 57 height 24
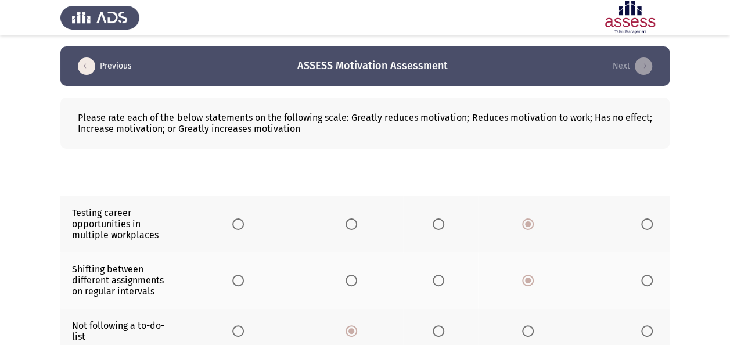
scroll to position [420, 0]
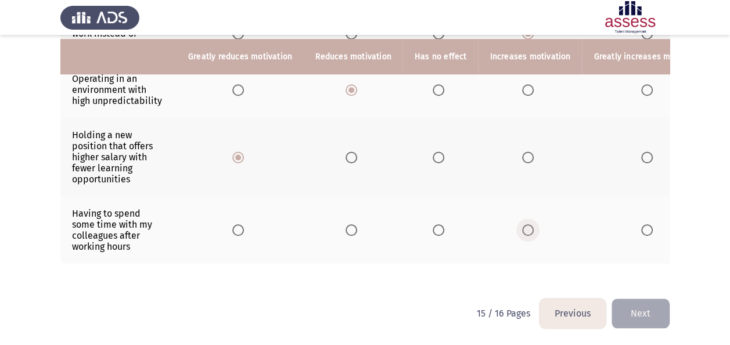
click at [526, 224] on span "Select an option" at bounding box center [528, 230] width 12 height 12
click at [526, 224] on input "Select an option" at bounding box center [528, 230] width 12 height 12
click at [642, 306] on button "Next" at bounding box center [641, 314] width 58 height 30
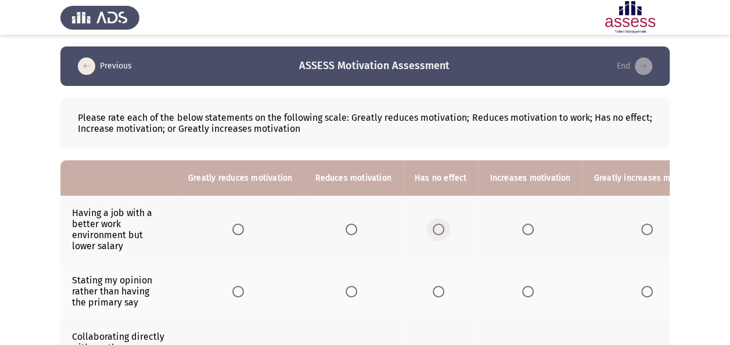
click at [438, 231] on span "Select an option" at bounding box center [439, 230] width 12 height 12
click at [438, 231] on input "Select an option" at bounding box center [439, 230] width 12 height 12
click at [525, 291] on span "Select an option" at bounding box center [528, 292] width 12 height 12
click at [525, 291] on input "Select an option" at bounding box center [528, 292] width 12 height 12
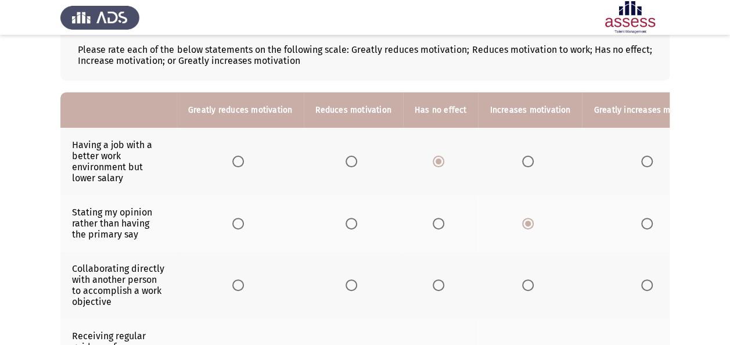
scroll to position [76, 0]
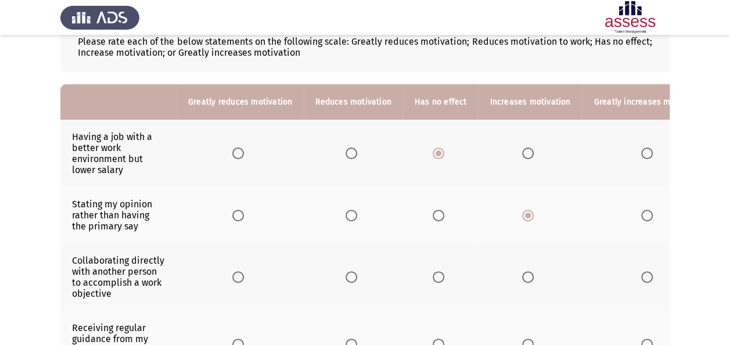
click at [516, 273] on th at bounding box center [530, 276] width 104 height 67
click at [524, 277] on span "Select an option" at bounding box center [528, 277] width 12 height 12
click at [524, 277] on input "Select an option" at bounding box center [528, 277] width 12 height 12
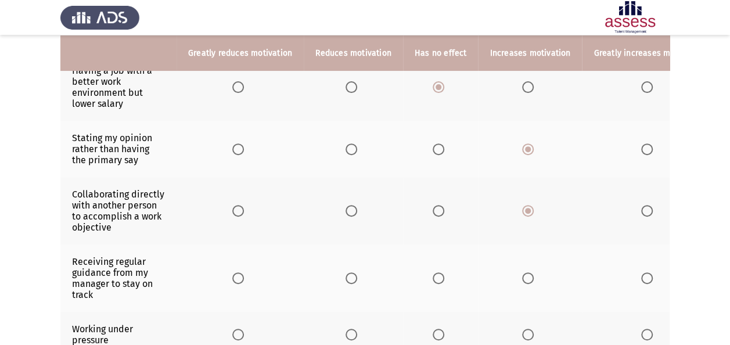
scroll to position [144, 0]
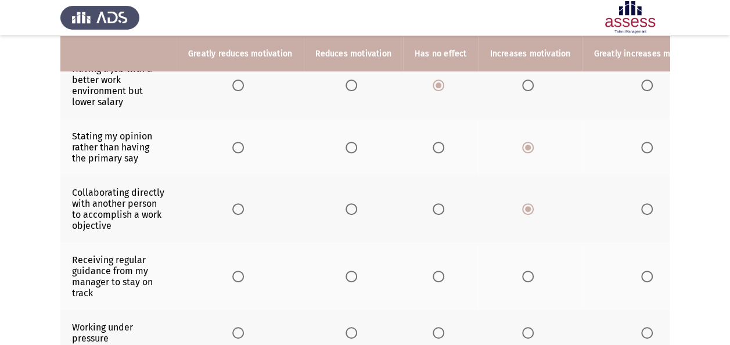
click at [528, 272] on span "Select an option" at bounding box center [528, 277] width 12 height 12
click at [528, 272] on input "Select an option" at bounding box center [528, 277] width 12 height 12
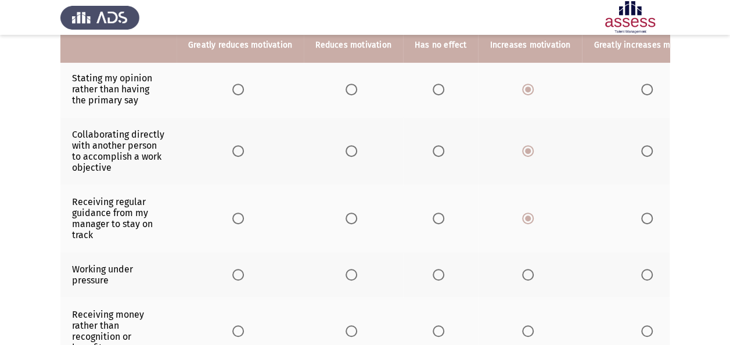
scroll to position [210, 0]
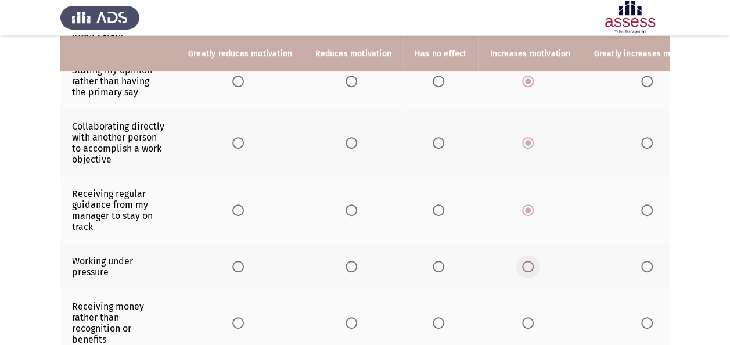
click at [522, 261] on span "Select an option" at bounding box center [528, 267] width 12 height 12
click at [522, 261] on input "Select an option" at bounding box center [528, 267] width 12 height 12
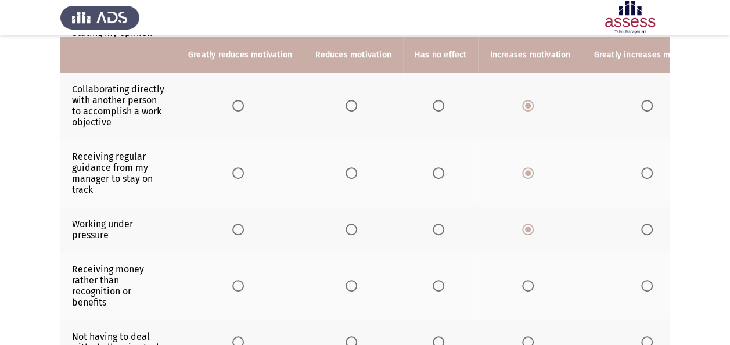
scroll to position [249, 0]
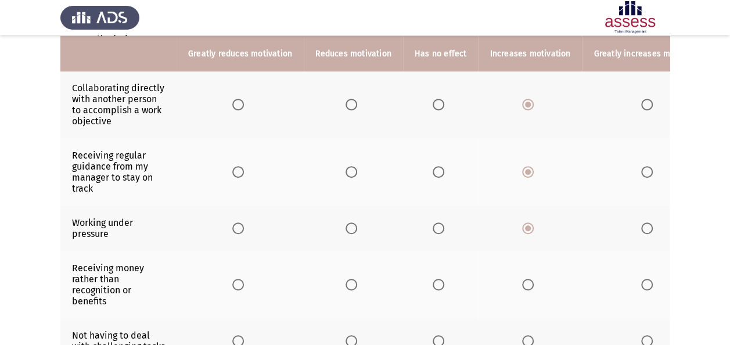
click at [522, 282] on span "Select an option" at bounding box center [528, 285] width 12 height 12
click at [522, 282] on input "Select an option" at bounding box center [528, 285] width 12 height 12
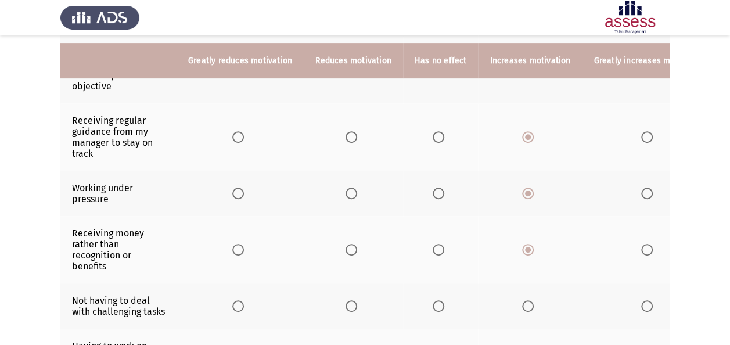
scroll to position [335, 0]
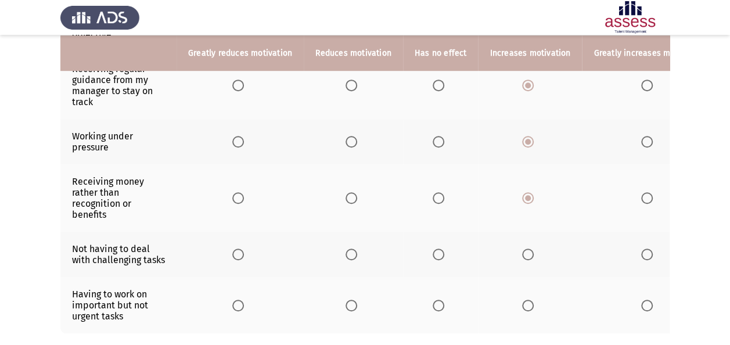
click at [346, 257] on span "Select an option" at bounding box center [352, 255] width 12 height 12
click at [346, 257] on input "Select an option" at bounding box center [352, 255] width 12 height 12
click at [435, 308] on span "Select an option" at bounding box center [439, 306] width 12 height 12
click at [435, 308] on input "Select an option" at bounding box center [439, 306] width 12 height 12
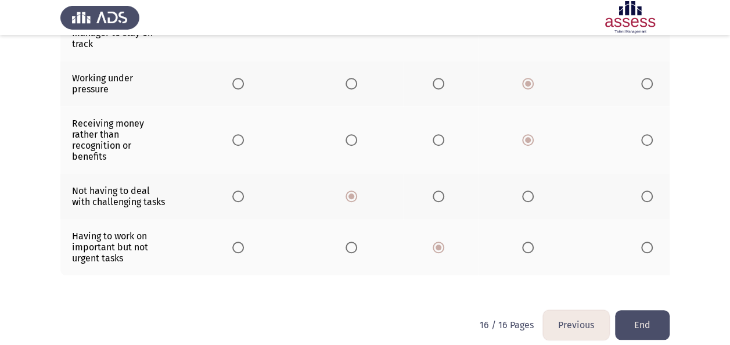
scroll to position [420, 0]
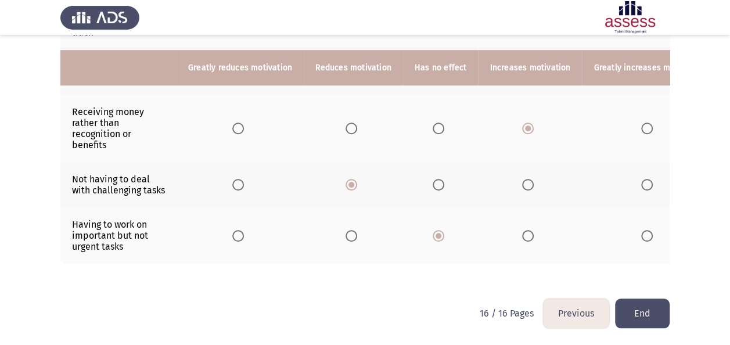
click at [644, 316] on button "End" at bounding box center [642, 314] width 55 height 30
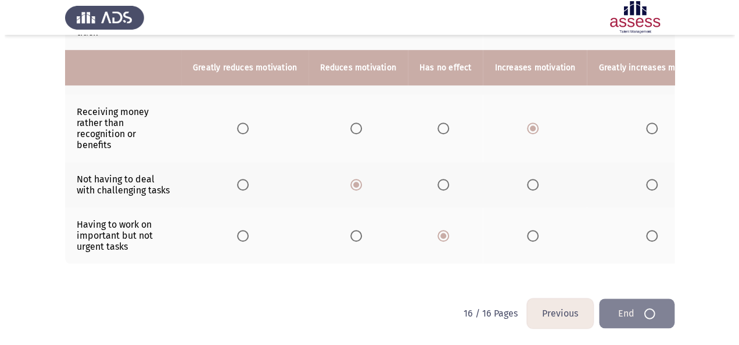
scroll to position [0, 0]
